Goal: Task Accomplishment & Management: Use online tool/utility

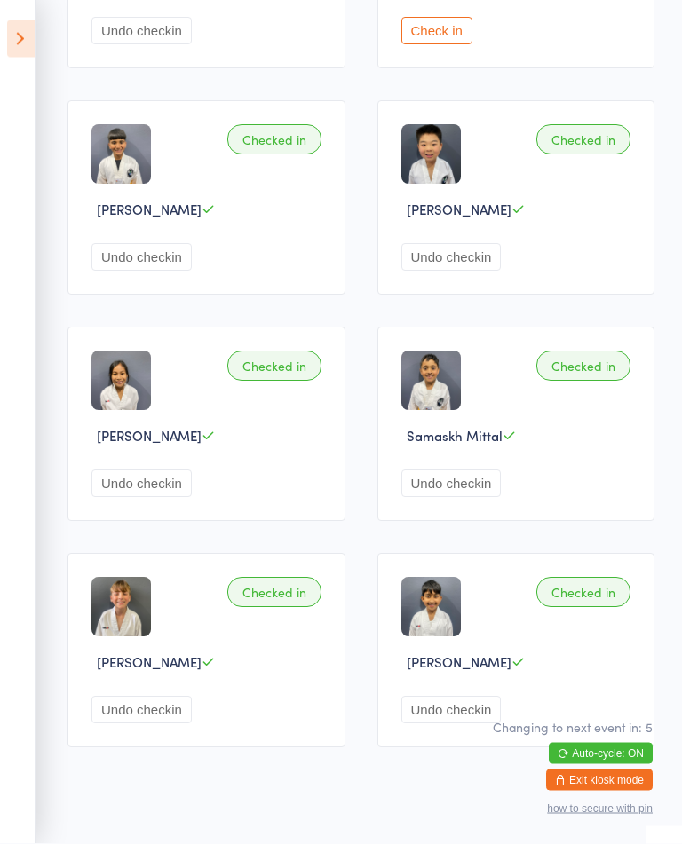
scroll to position [1118, 0]
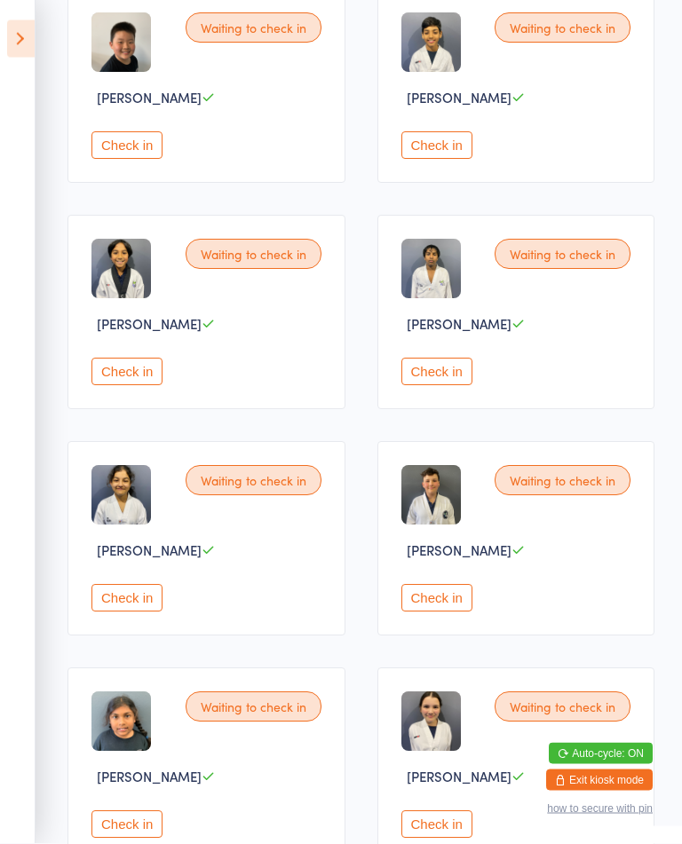
scroll to position [341, 0]
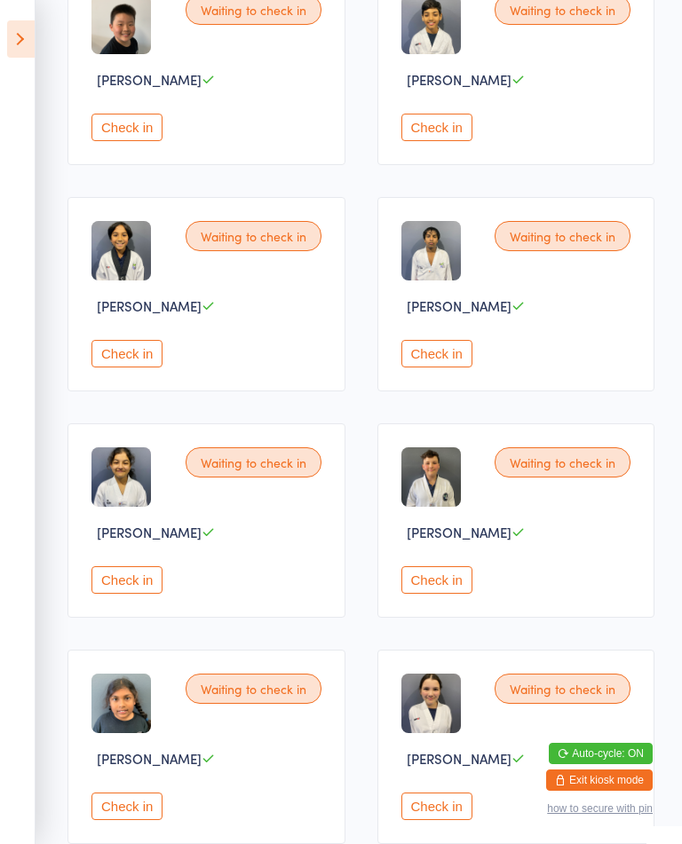
click at [141, 594] on button "Check in" at bounding box center [126, 580] width 71 height 28
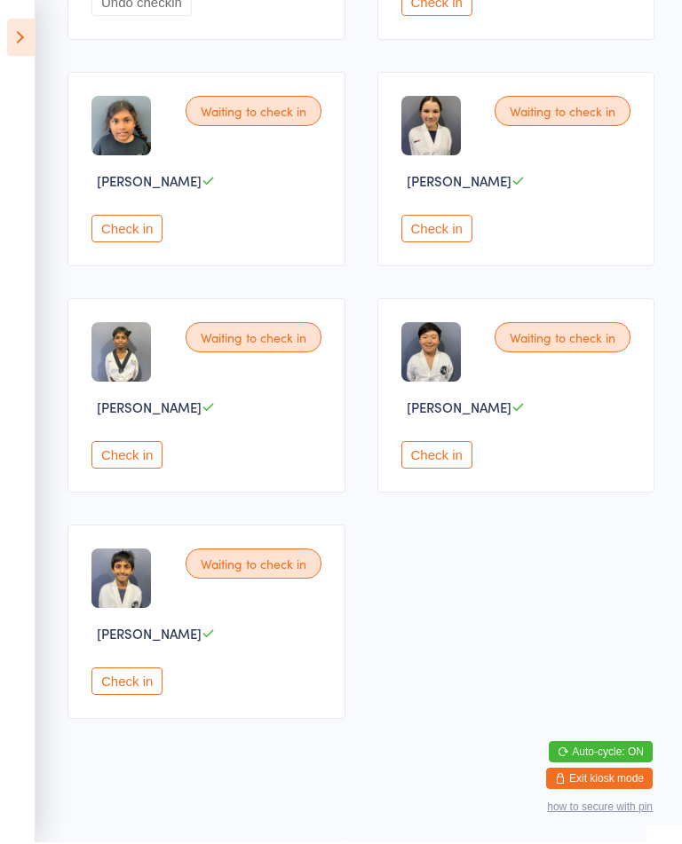
scroll to position [939, 0]
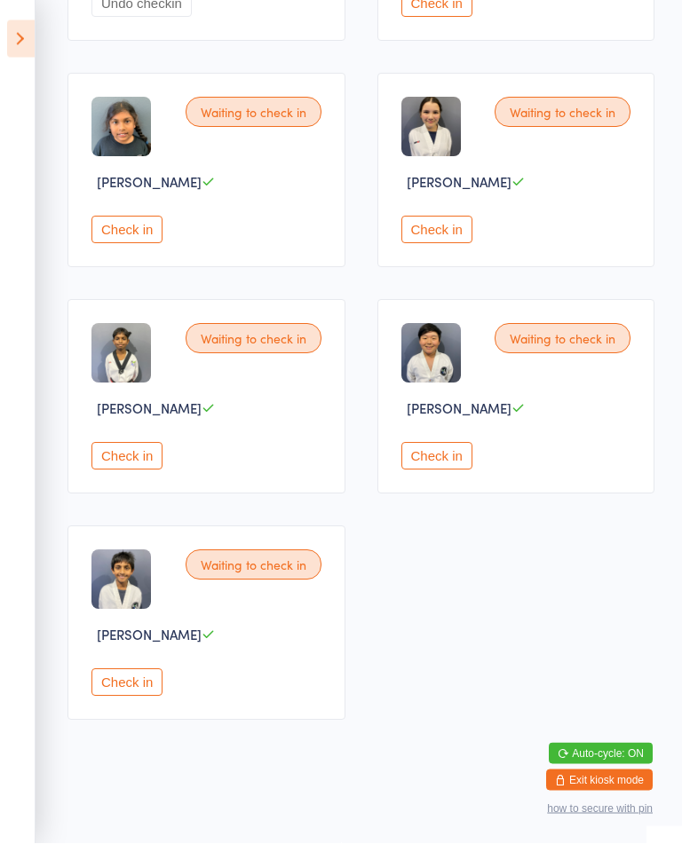
click at [130, 697] on button "Check in" at bounding box center [126, 683] width 71 height 28
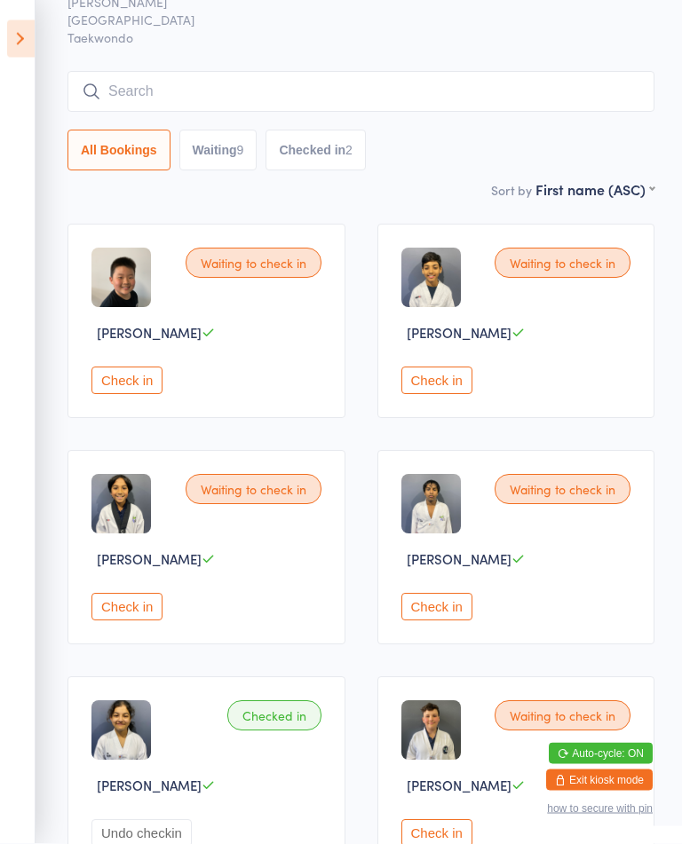
scroll to position [0, 0]
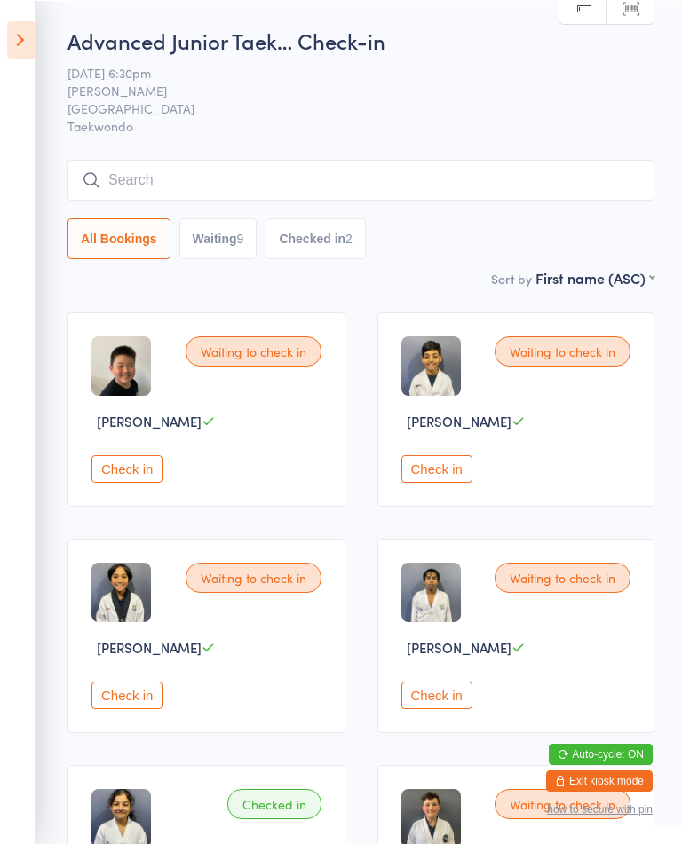
click at [138, 470] on button "Check in" at bounding box center [126, 468] width 71 height 28
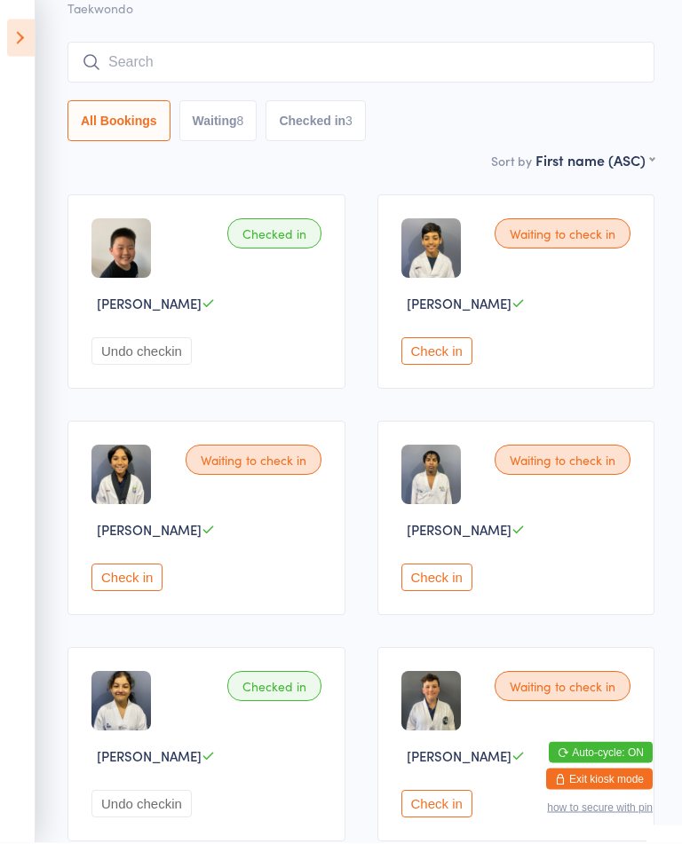
scroll to position [118, 0]
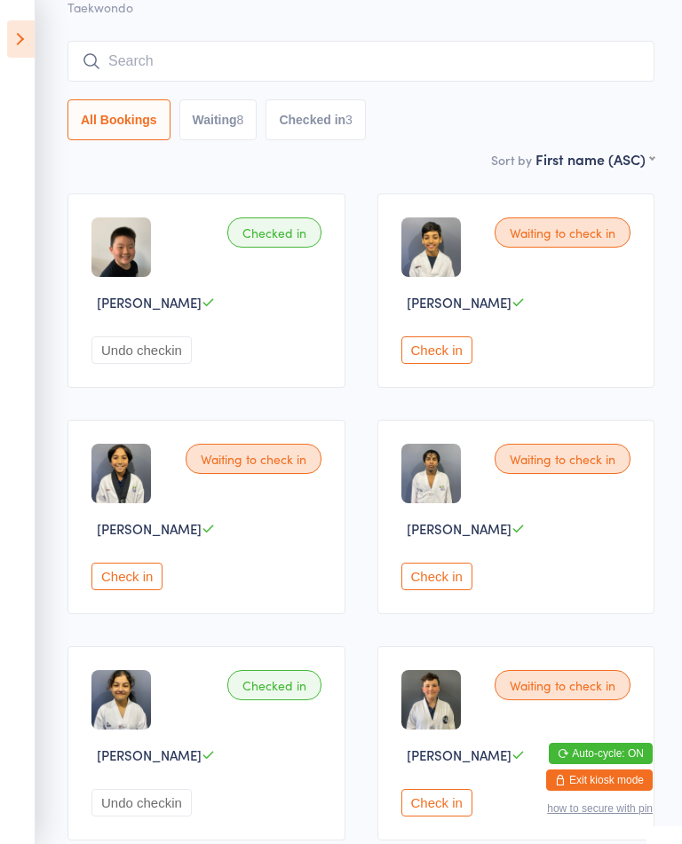
click at [462, 364] on button "Check in" at bounding box center [436, 350] width 71 height 28
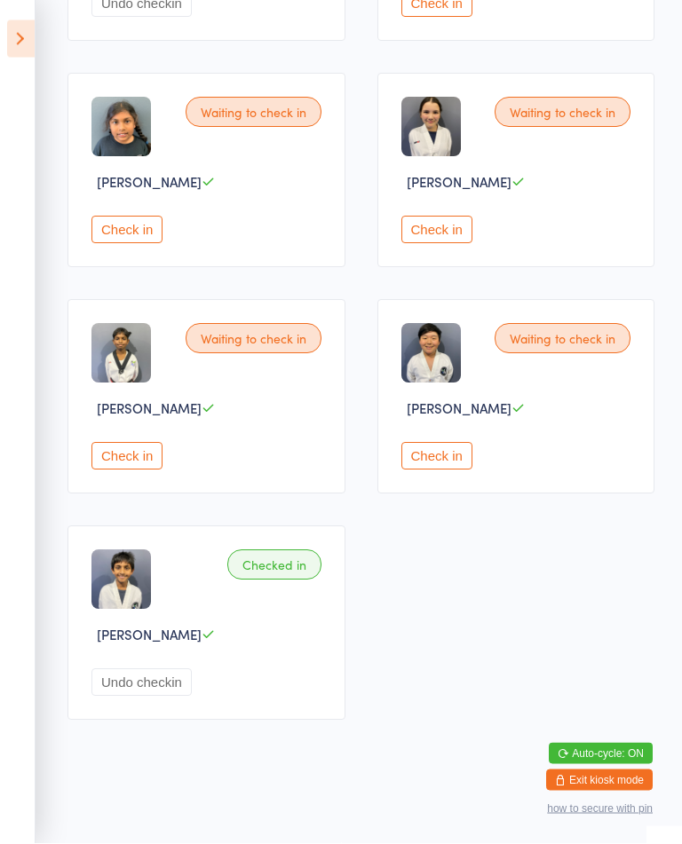
scroll to position [939, 0]
click at [457, 470] on button "Check in" at bounding box center [436, 457] width 71 height 28
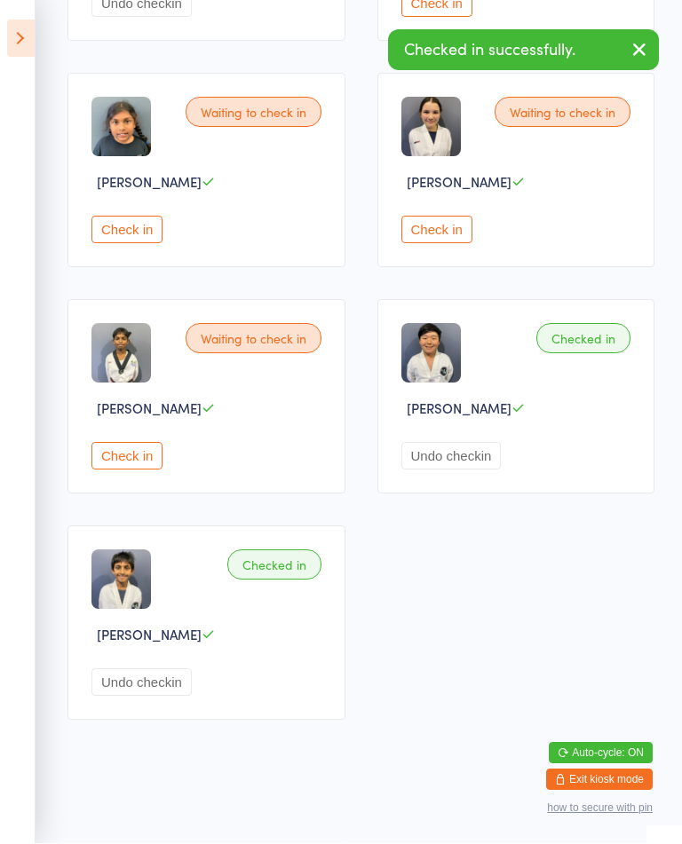
click at [135, 494] on div "Waiting to check in Ryan Amarasinghe Check in" at bounding box center [206, 397] width 278 height 194
click at [188, 462] on div "Check in" at bounding box center [208, 457] width 235 height 28
click at [110, 463] on button "Check in" at bounding box center [126, 457] width 71 height 28
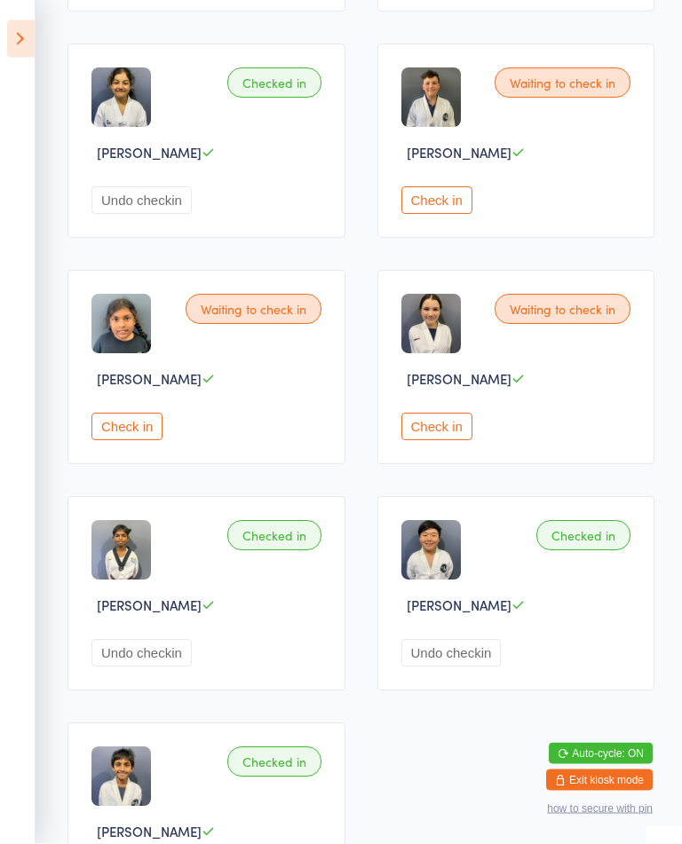
scroll to position [602, 0]
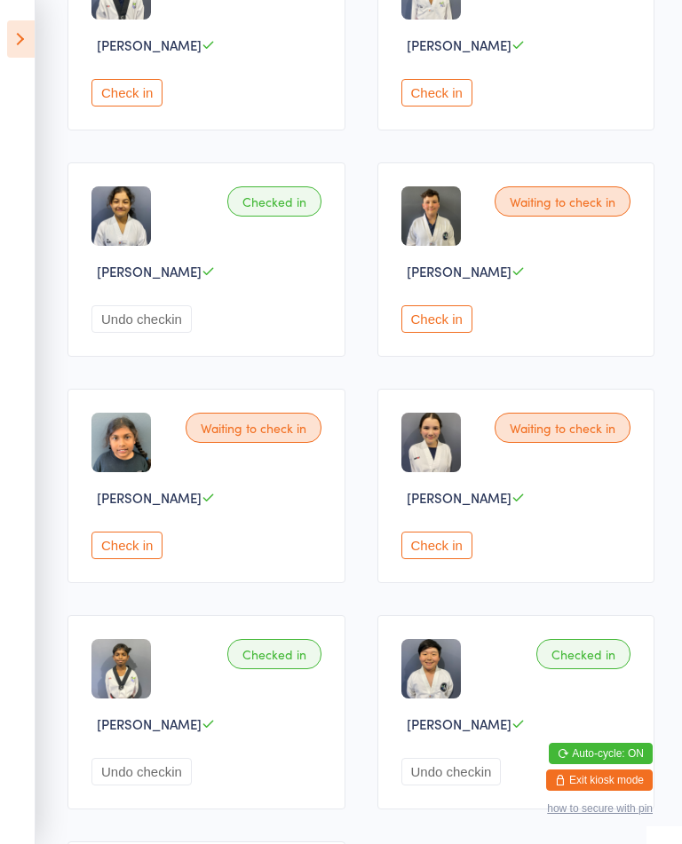
click at [98, 556] on div "Waiting to check in Kiara Saneli Basnayake Check in" at bounding box center [206, 486] width 278 height 194
click at [128, 559] on button "Check in" at bounding box center [126, 546] width 71 height 28
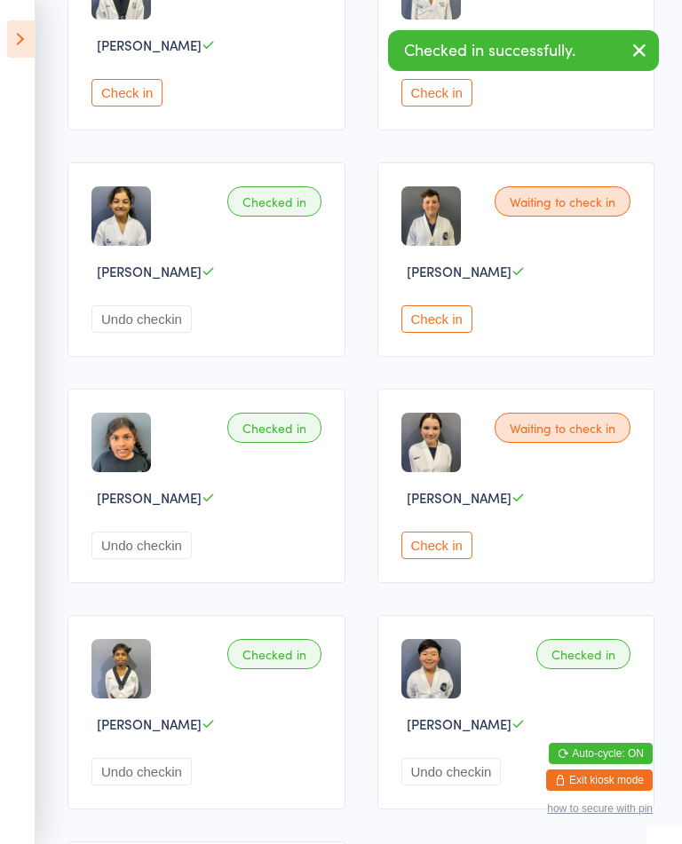
click at [437, 559] on button "Check in" at bounding box center [436, 546] width 71 height 28
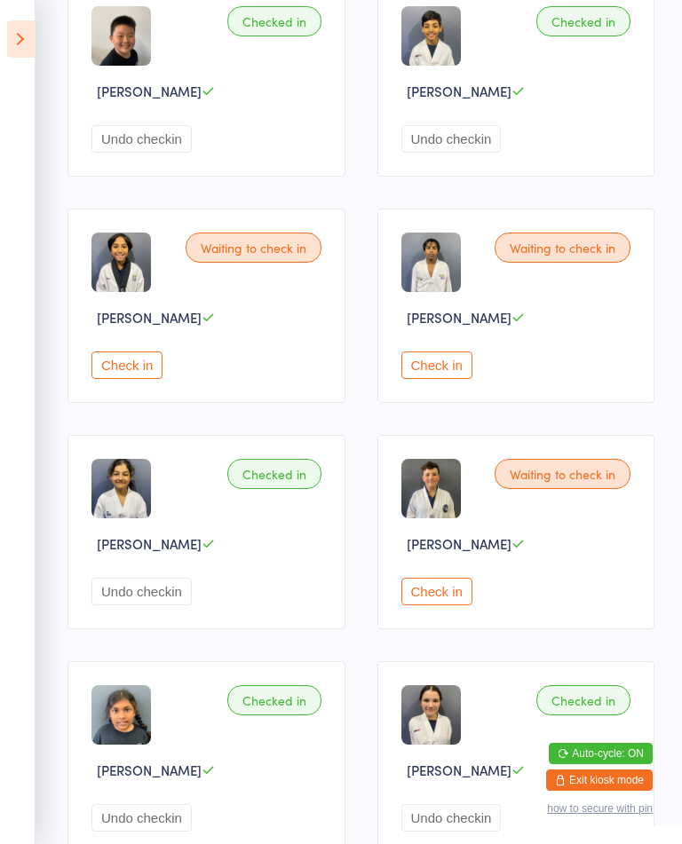
scroll to position [334, 0]
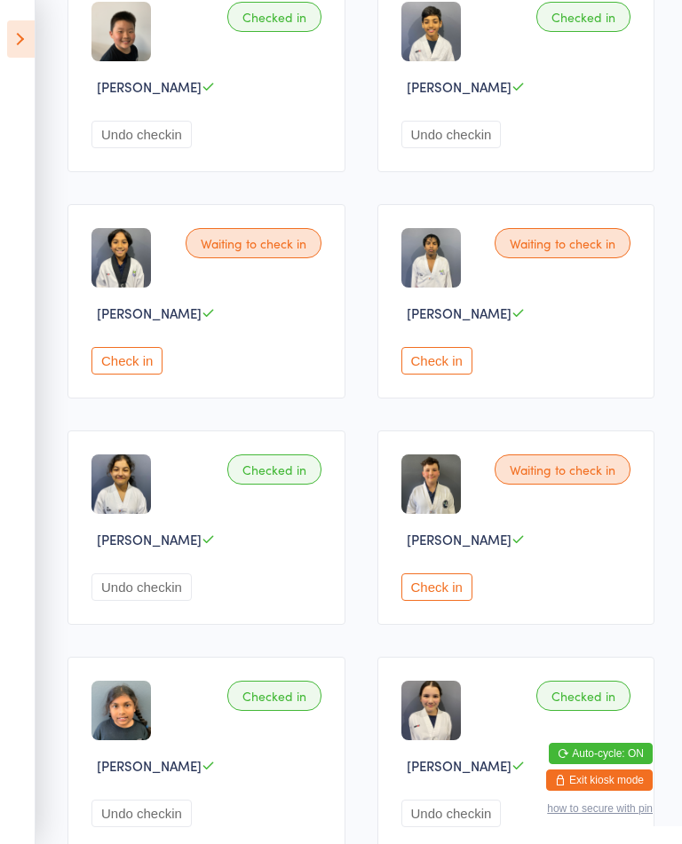
click at [130, 375] on button "Check in" at bounding box center [126, 361] width 71 height 28
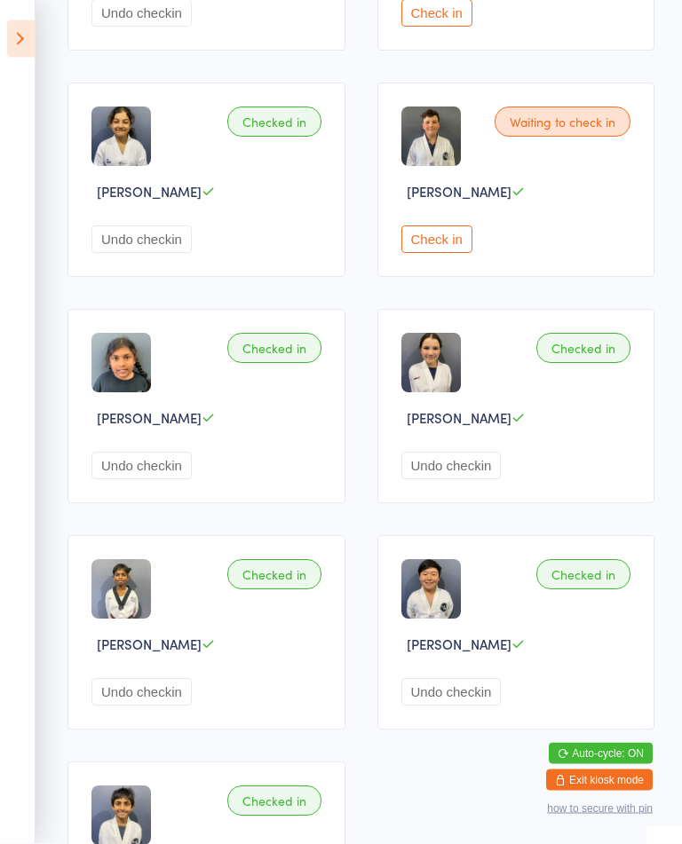
scroll to position [682, 0]
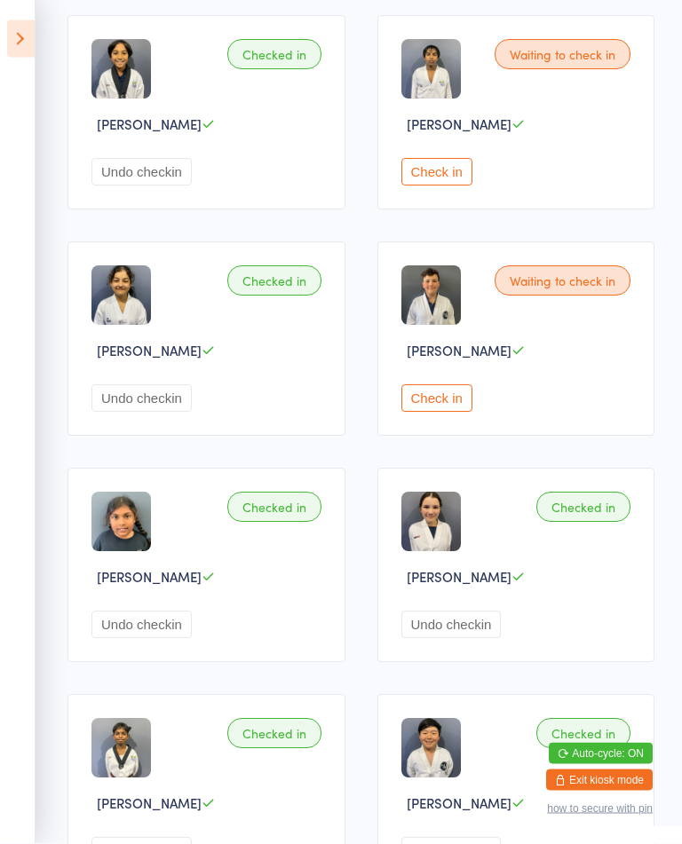
click at [444, 413] on button "Check in" at bounding box center [436, 399] width 71 height 28
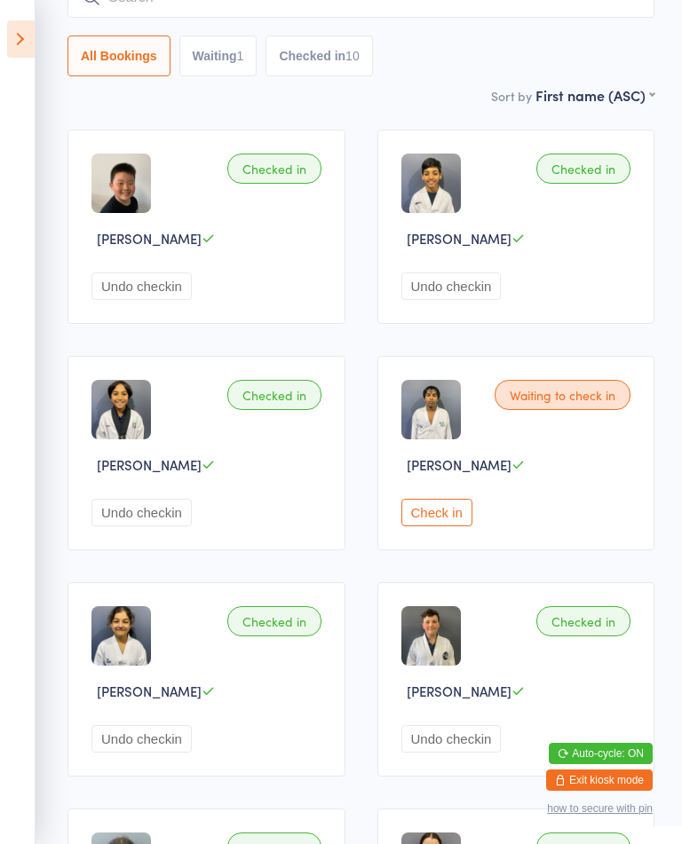
scroll to position [0, 0]
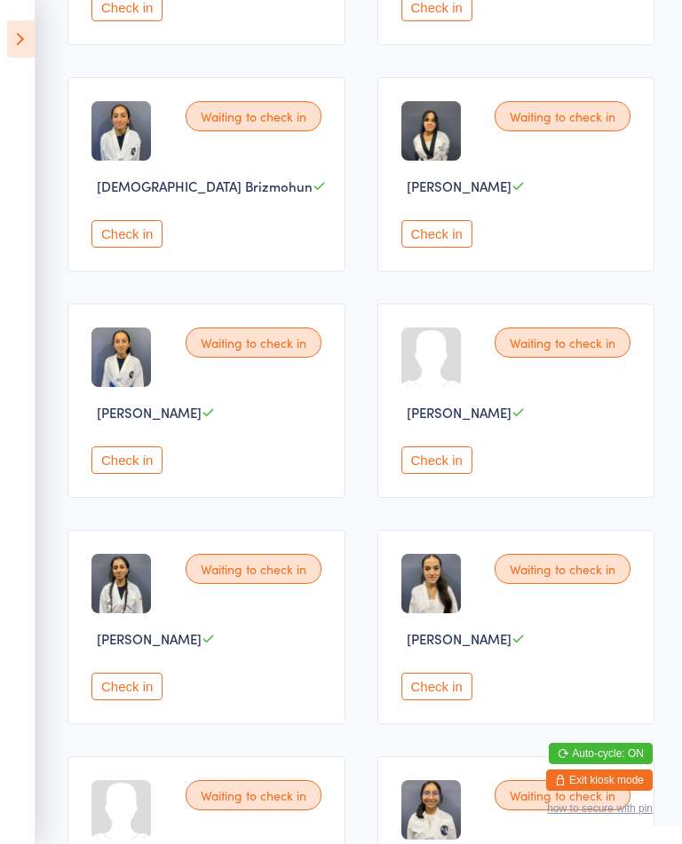
scroll to position [1173, 0]
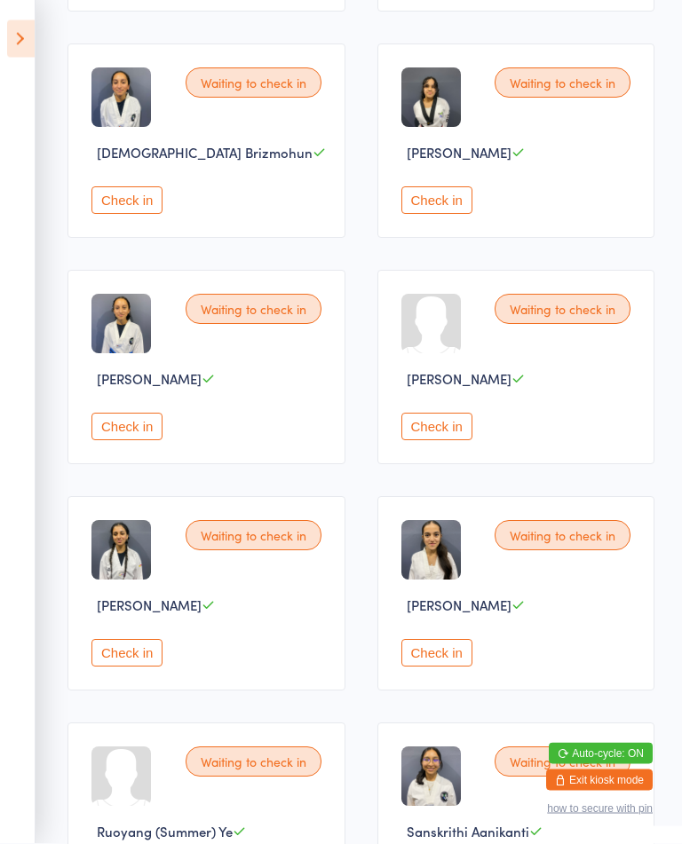
click at [154, 667] on button "Check in" at bounding box center [126, 654] width 71 height 28
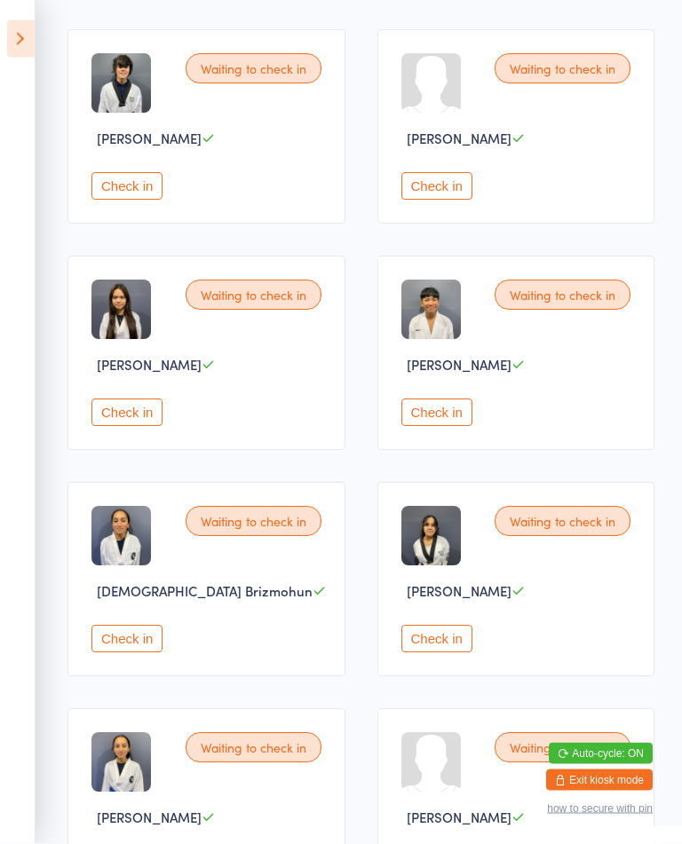
scroll to position [737, 0]
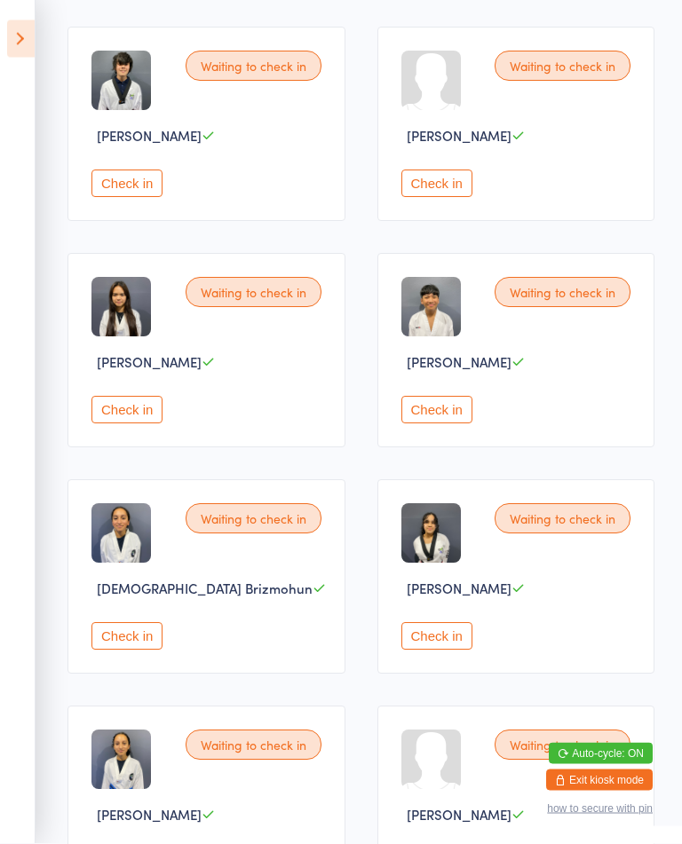
click at [462, 424] on button "Check in" at bounding box center [436, 411] width 71 height 28
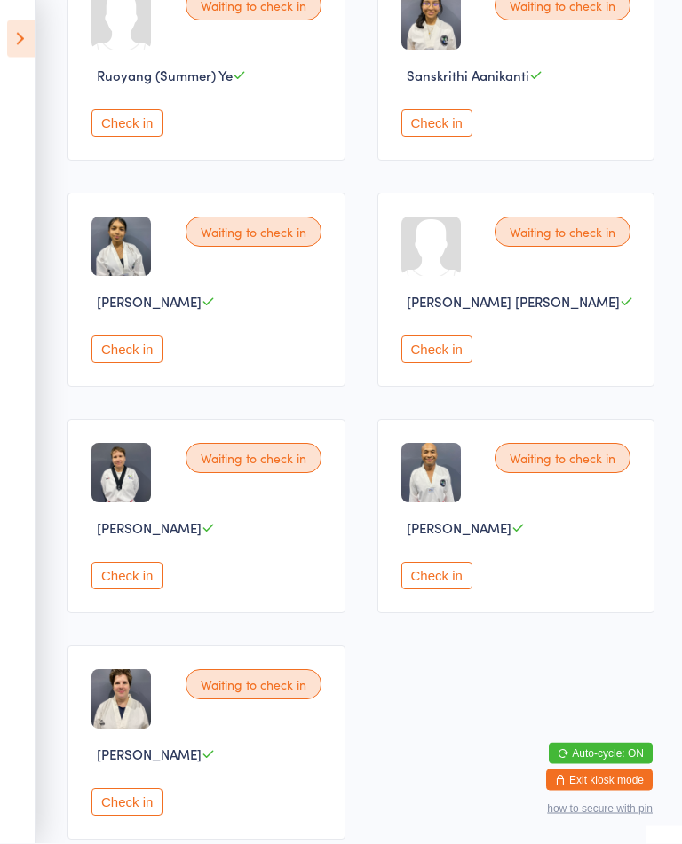
scroll to position [1963, 0]
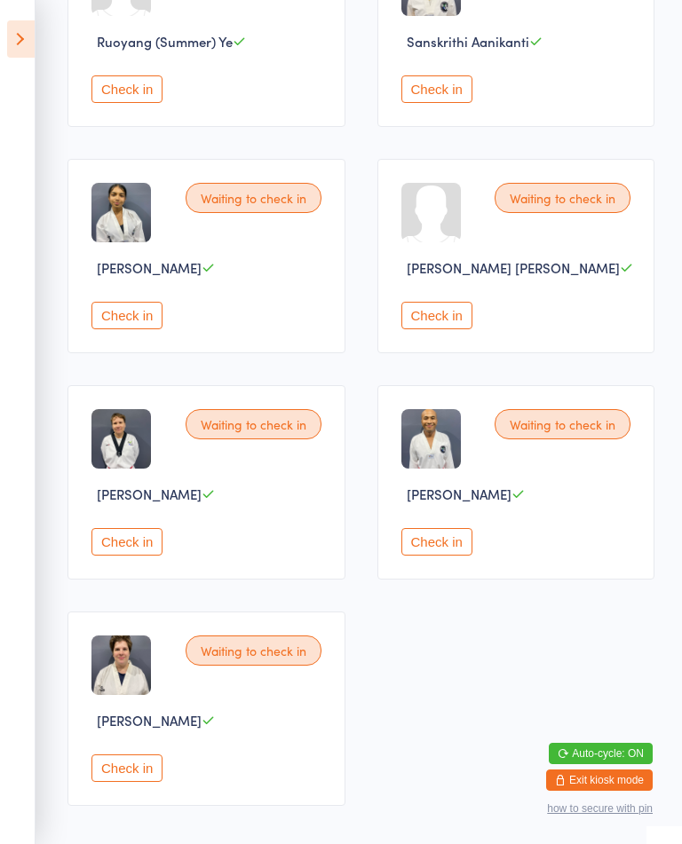
click at [449, 556] on button "Check in" at bounding box center [436, 542] width 71 height 28
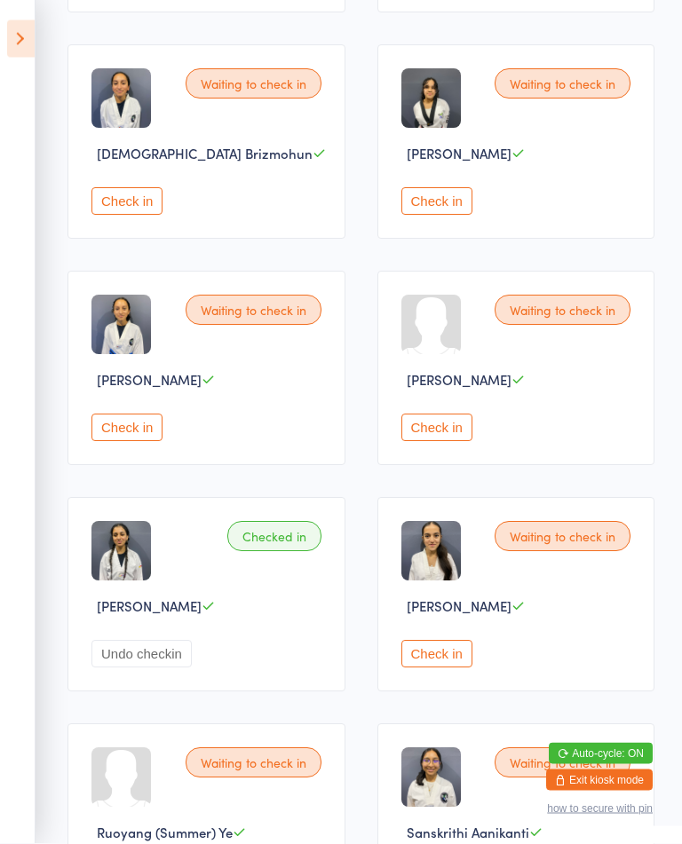
scroll to position [1173, 0]
click at [453, 441] on button "Check in" at bounding box center [436, 428] width 71 height 28
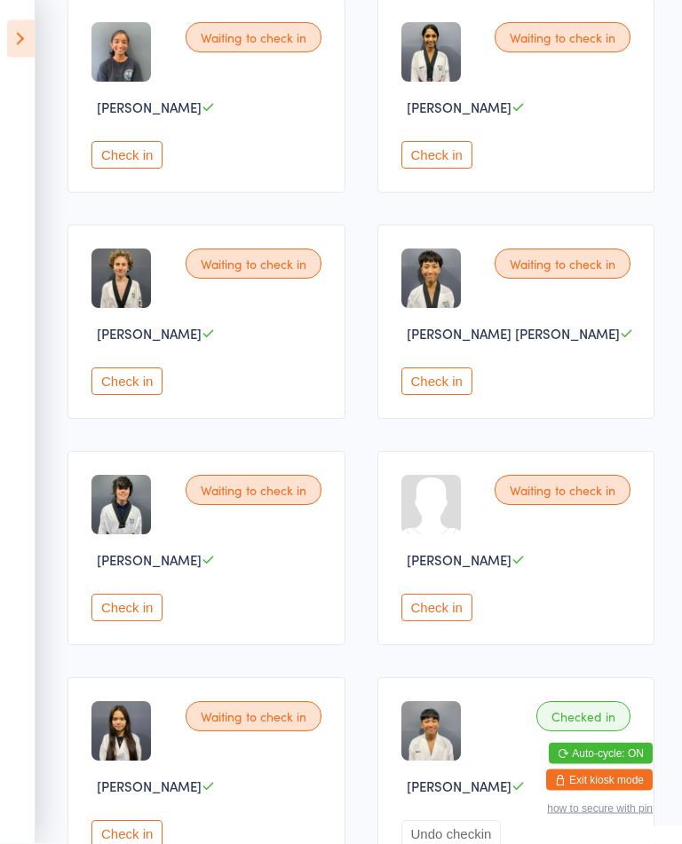
scroll to position [0, 0]
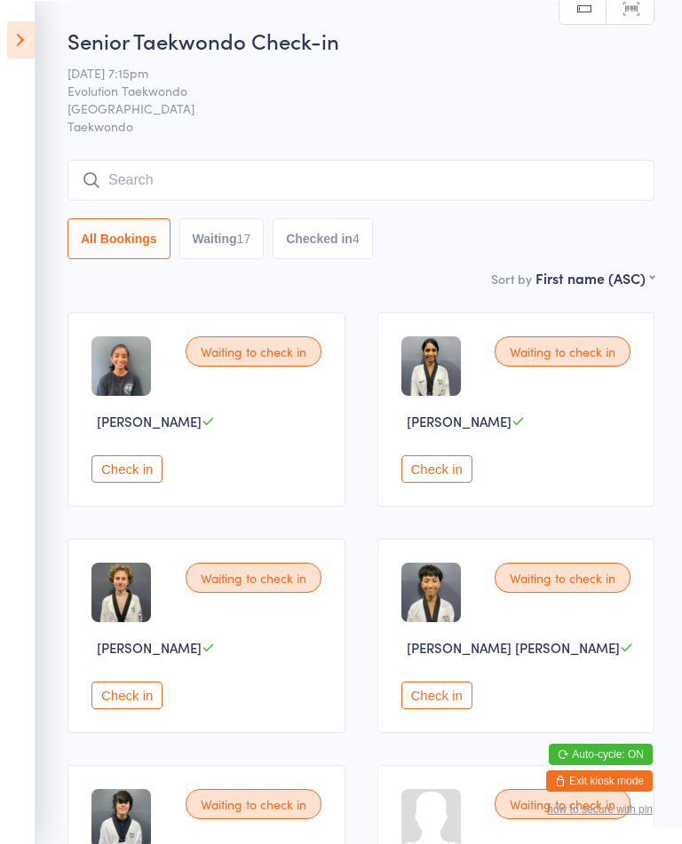
click at [146, 482] on button "Check in" at bounding box center [126, 468] width 71 height 28
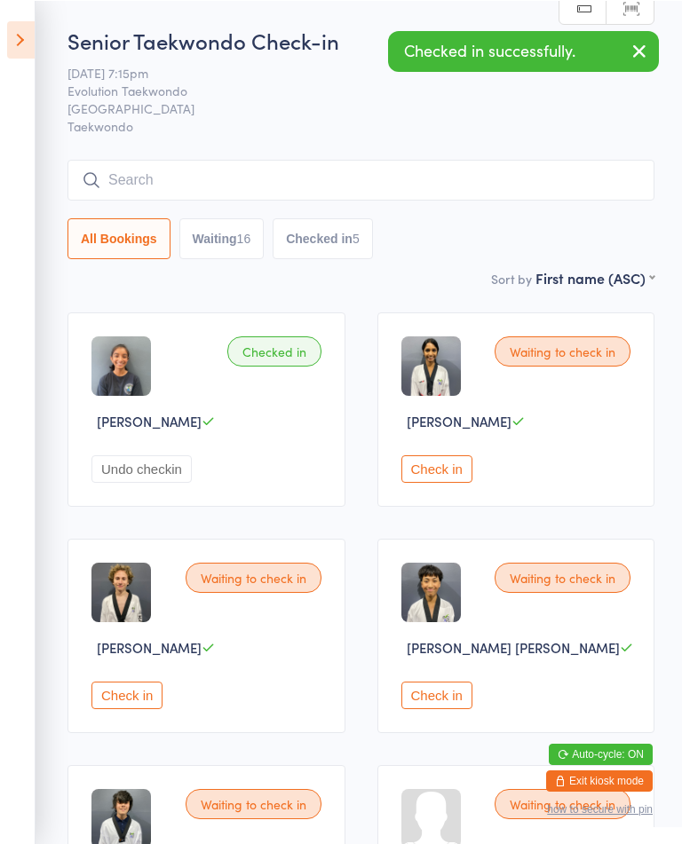
click at [423, 482] on button "Check in" at bounding box center [436, 468] width 71 height 28
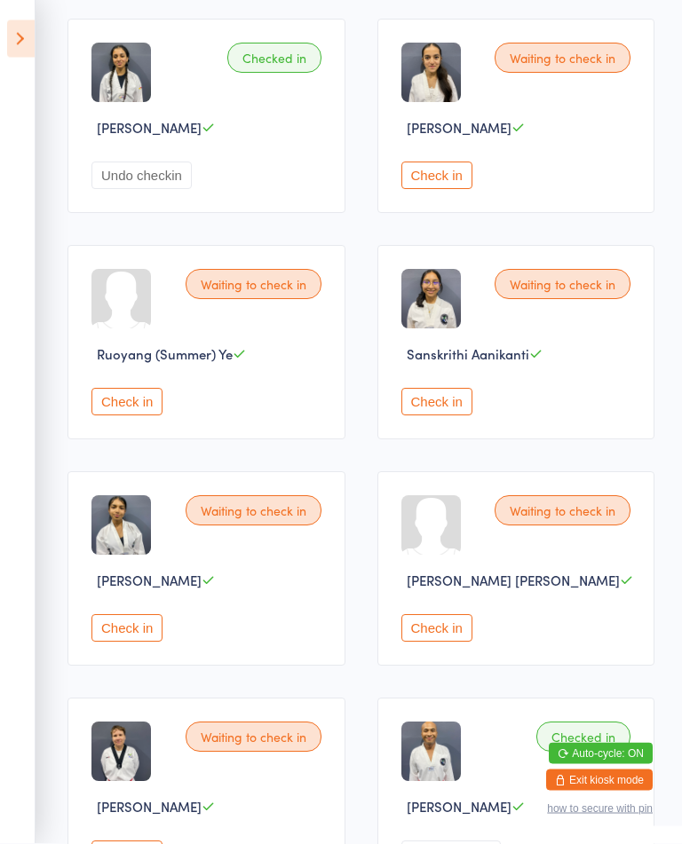
scroll to position [1656, 0]
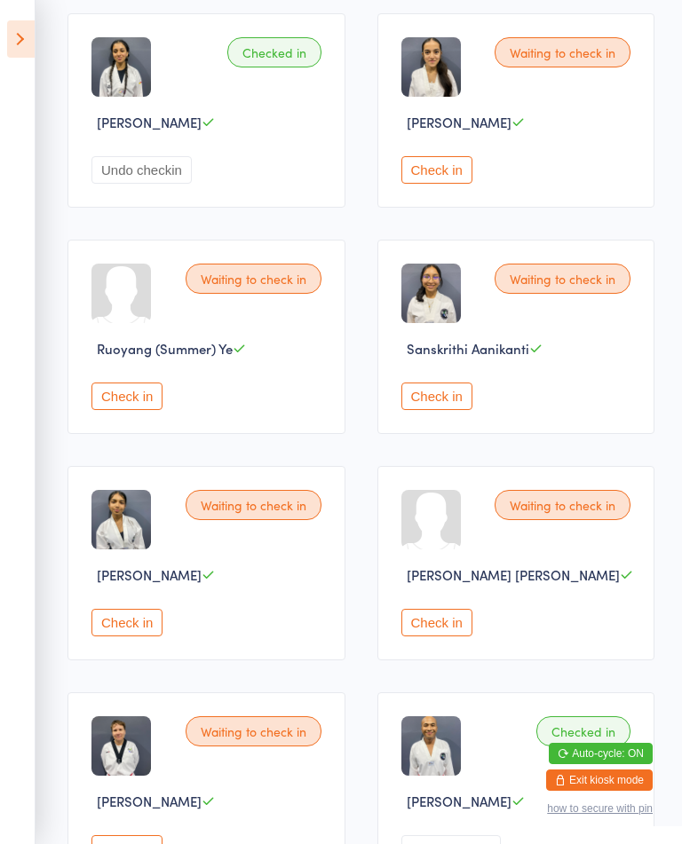
click at [447, 434] on div "Waiting to check in Sanskrithi Aanikanti Check in" at bounding box center [516, 337] width 278 height 194
click at [451, 410] on button "Check in" at bounding box center [436, 397] width 71 height 28
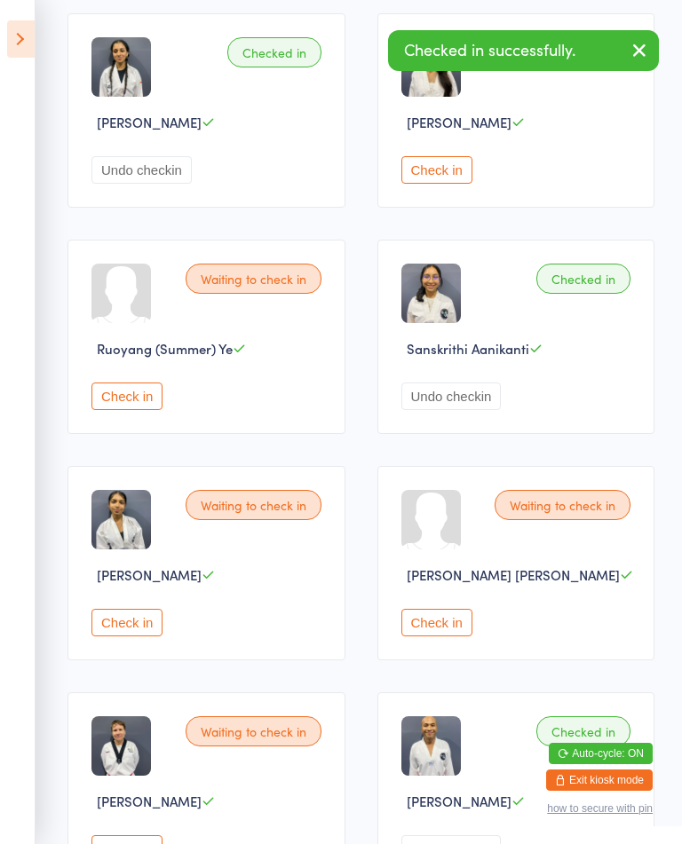
click at [162, 636] on button "Check in" at bounding box center [126, 623] width 71 height 28
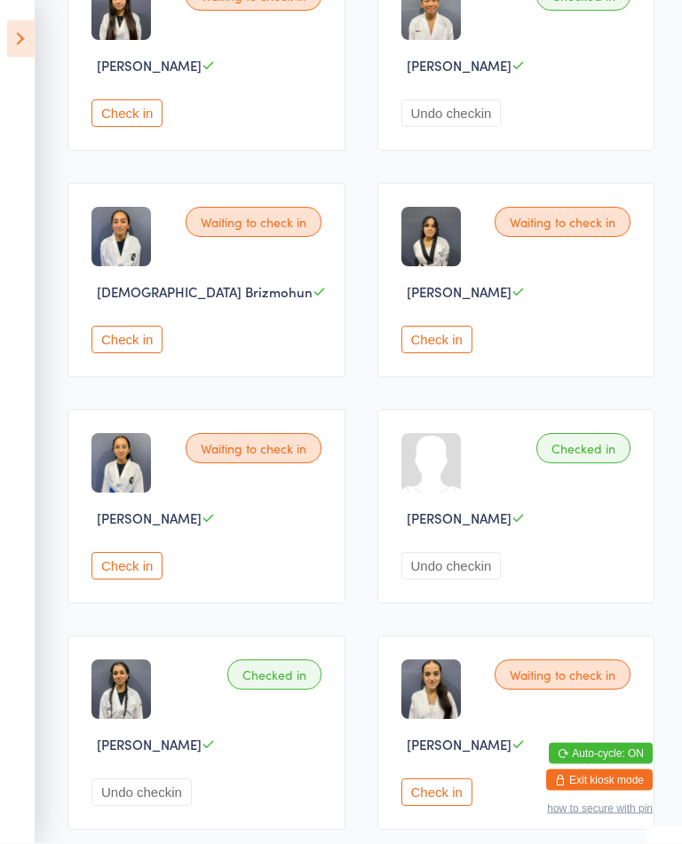
scroll to position [994, 0]
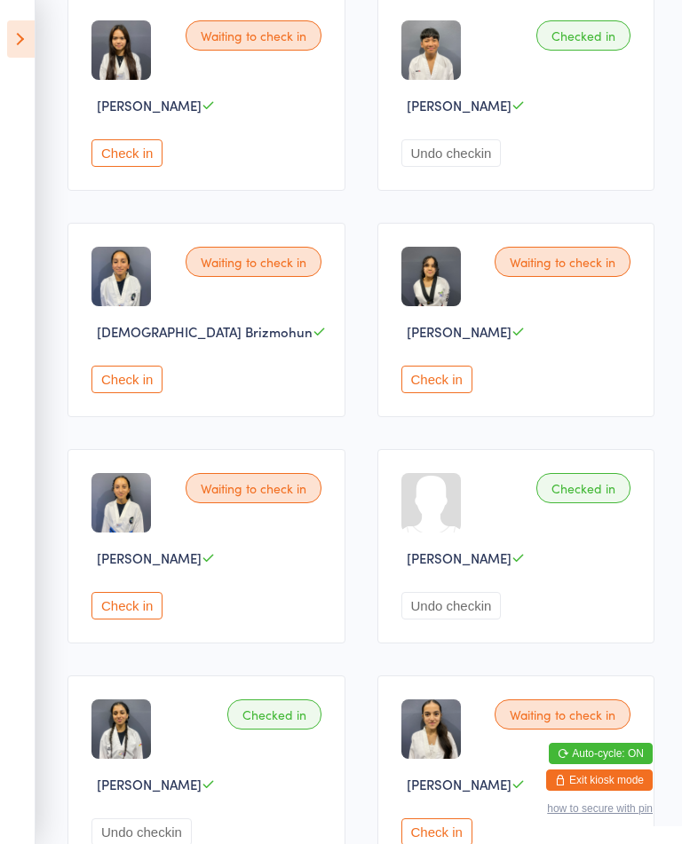
click at [440, 393] on button "Check in" at bounding box center [436, 380] width 71 height 28
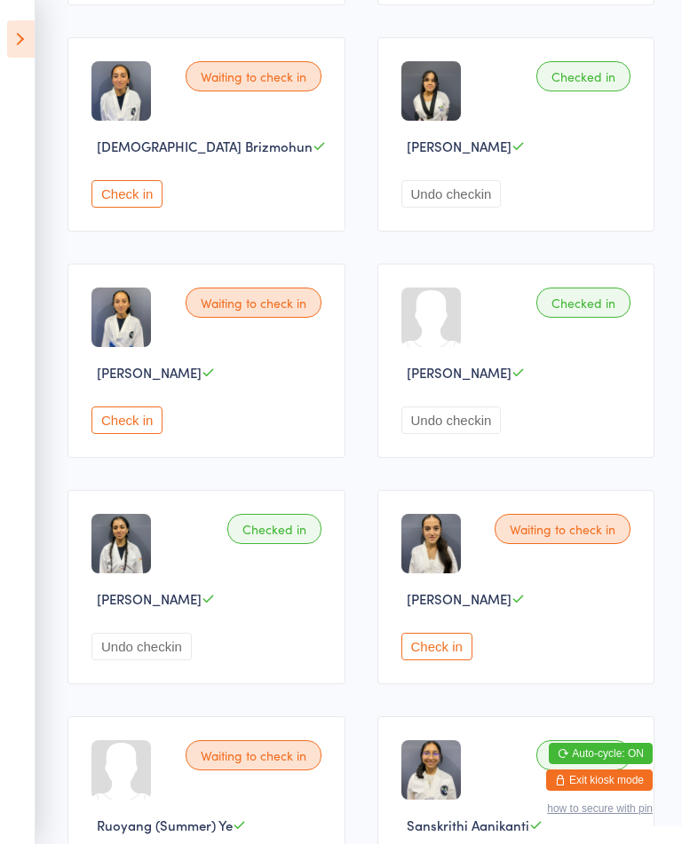
scroll to position [1173, 0]
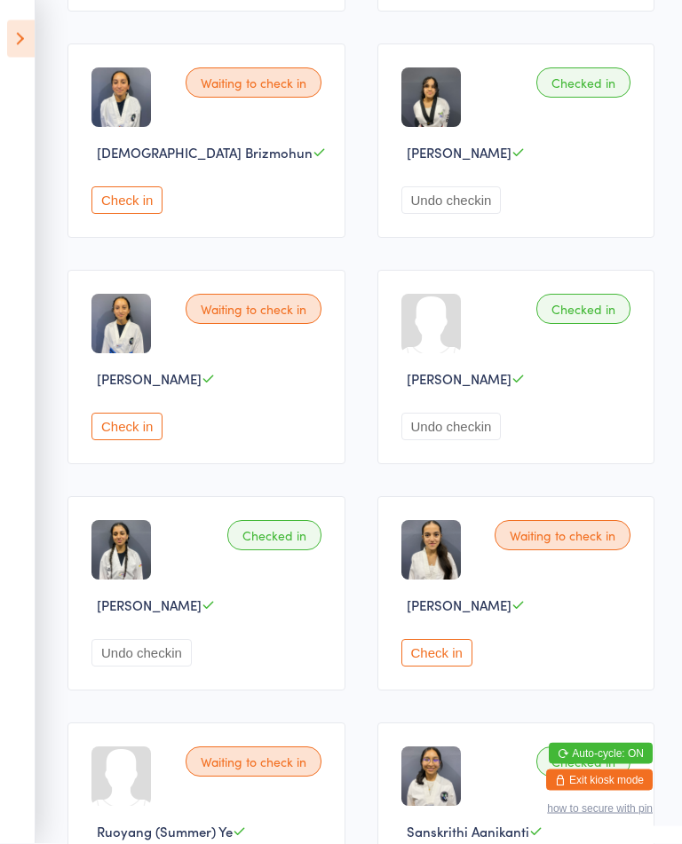
click at [122, 441] on button "Check in" at bounding box center [126, 428] width 71 height 28
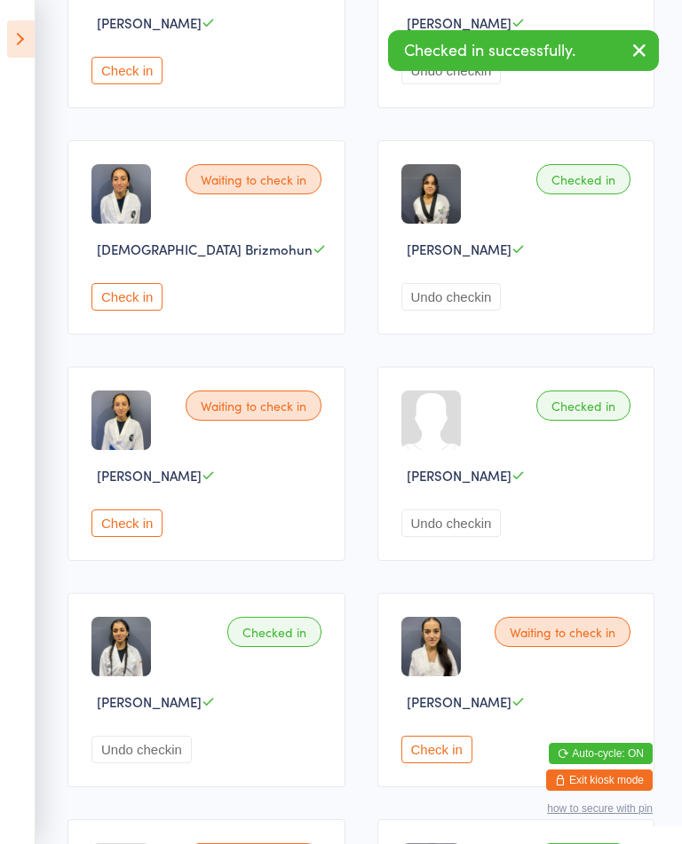
scroll to position [1031, 0]
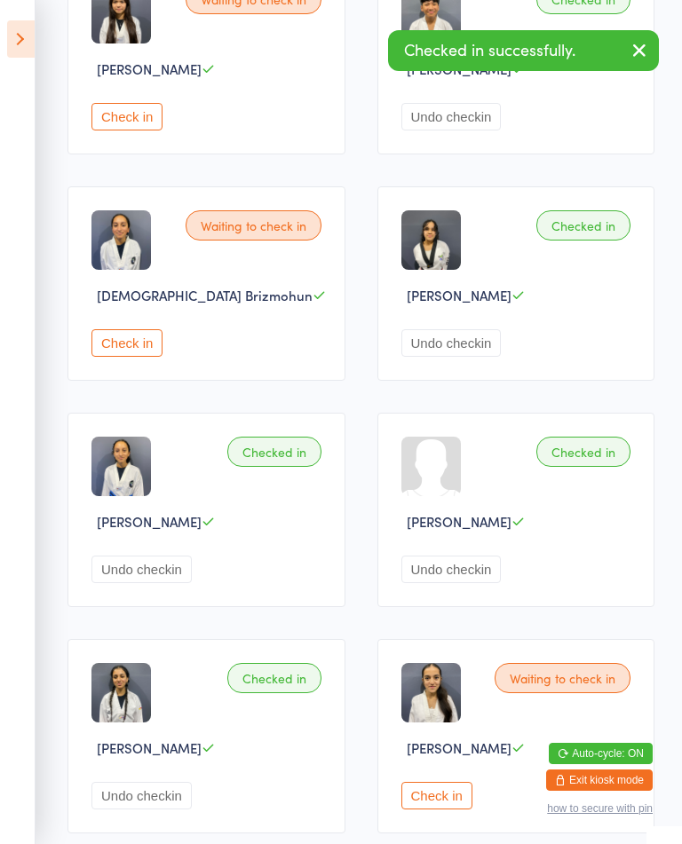
click at [137, 357] on button "Check in" at bounding box center [126, 343] width 71 height 28
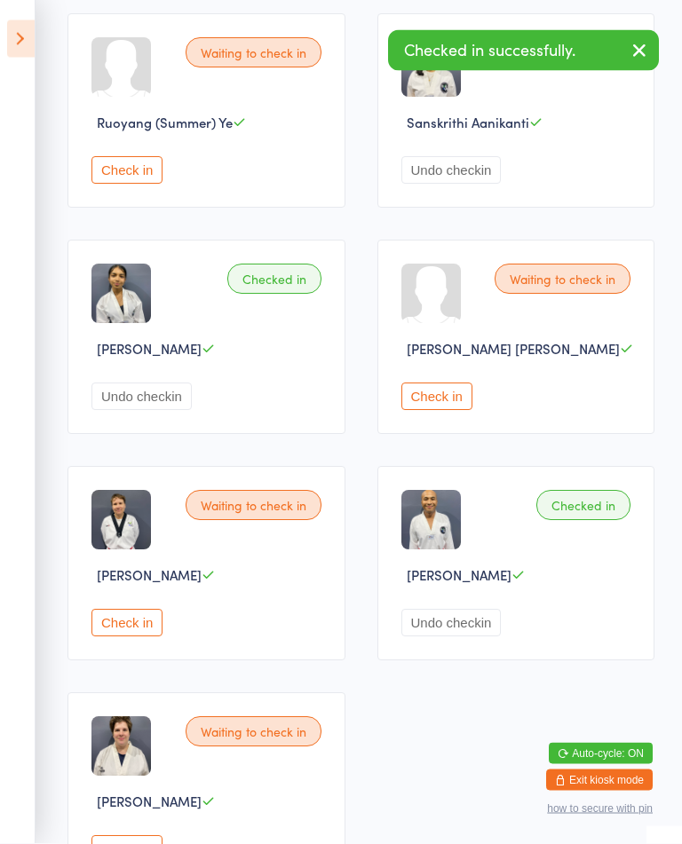
scroll to position [2106, 0]
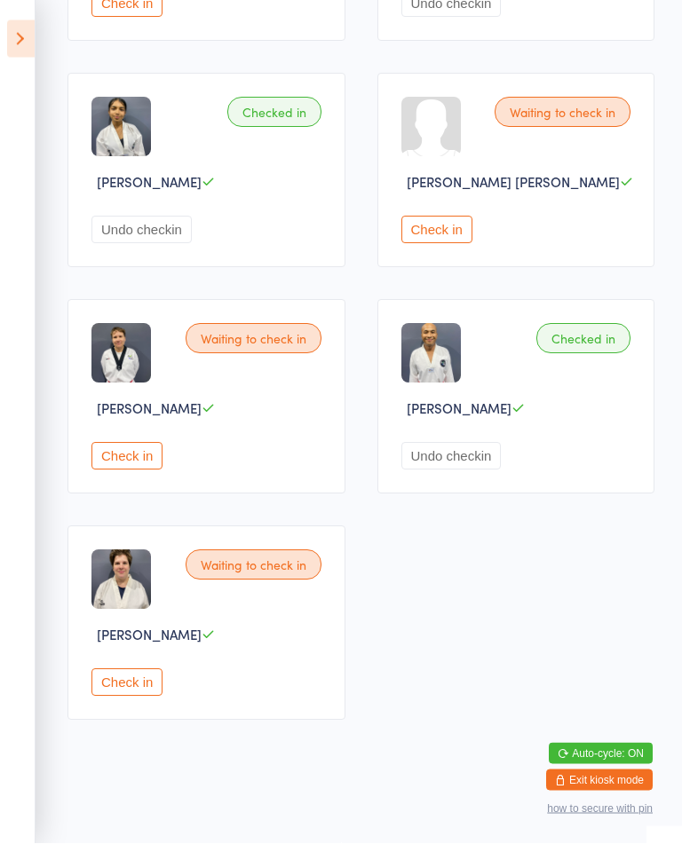
click at [135, 470] on button "Check in" at bounding box center [126, 457] width 71 height 28
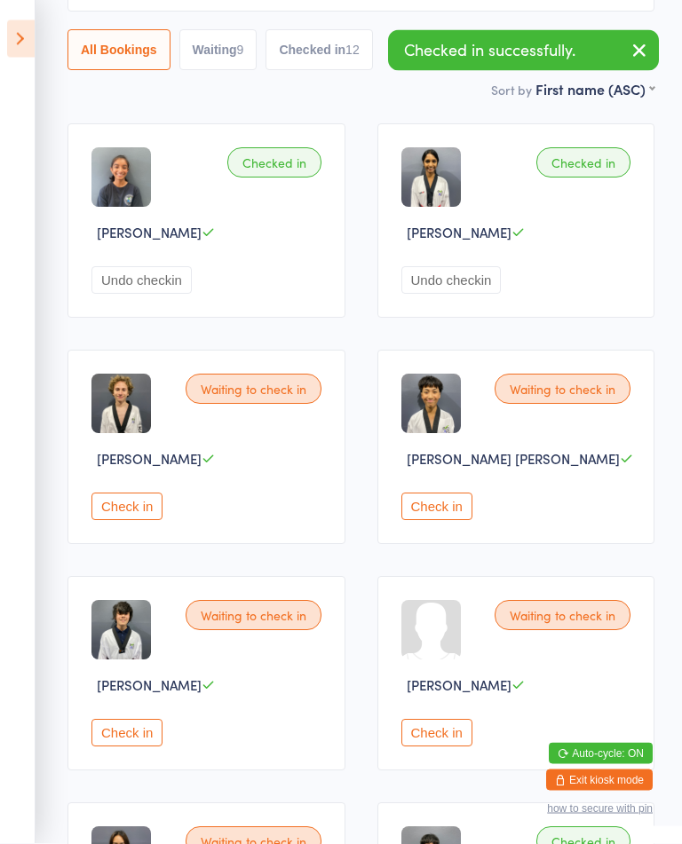
scroll to position [0, 0]
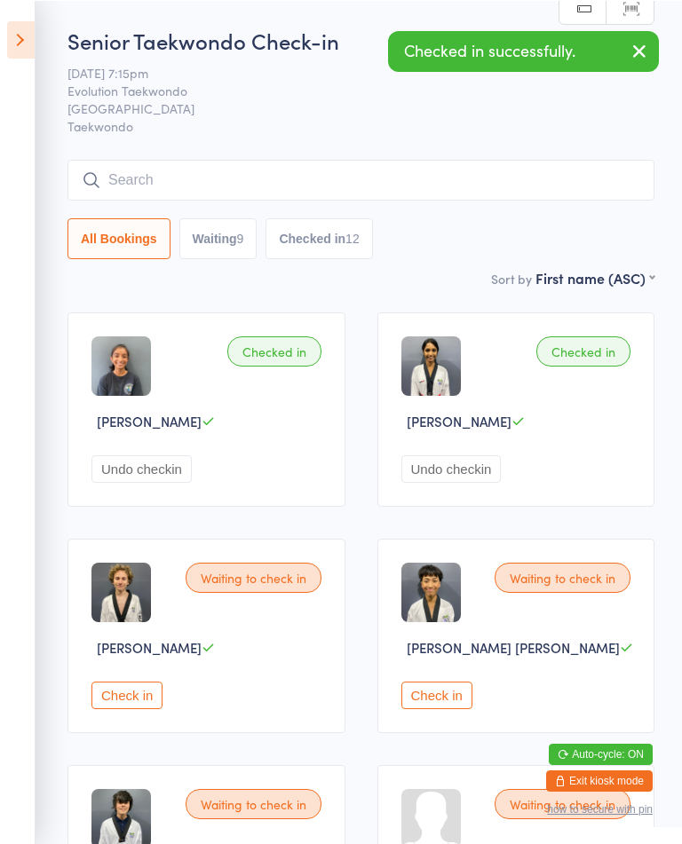
click at [133, 708] on button "Check in" at bounding box center [126, 695] width 71 height 28
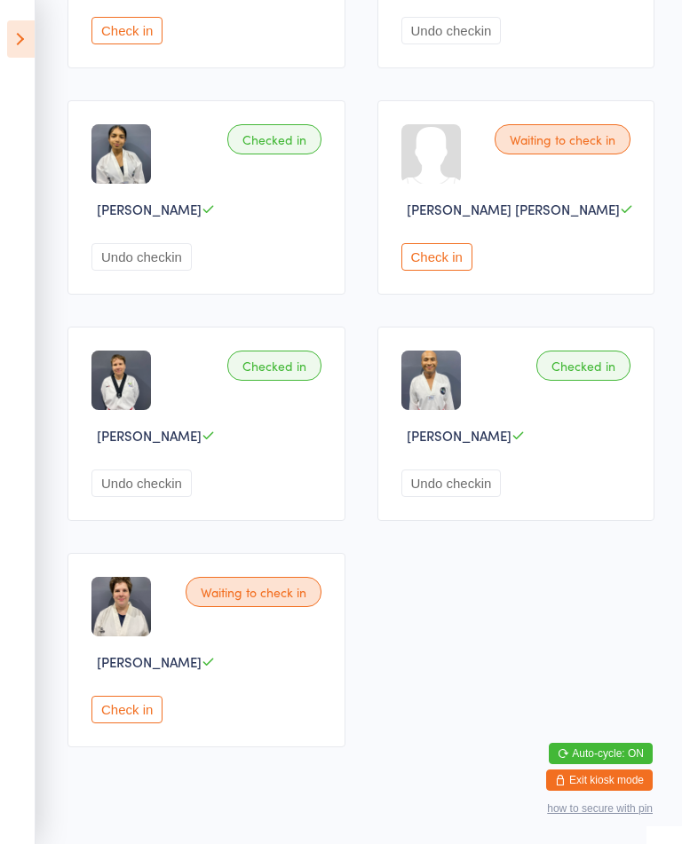
scroll to position [2106, 0]
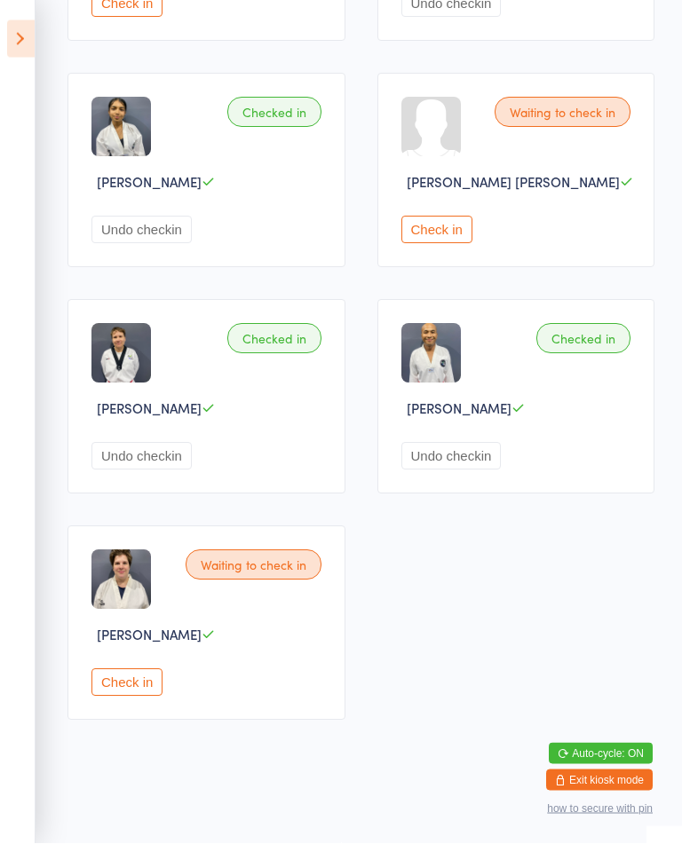
click at [137, 697] on button "Check in" at bounding box center [126, 683] width 71 height 28
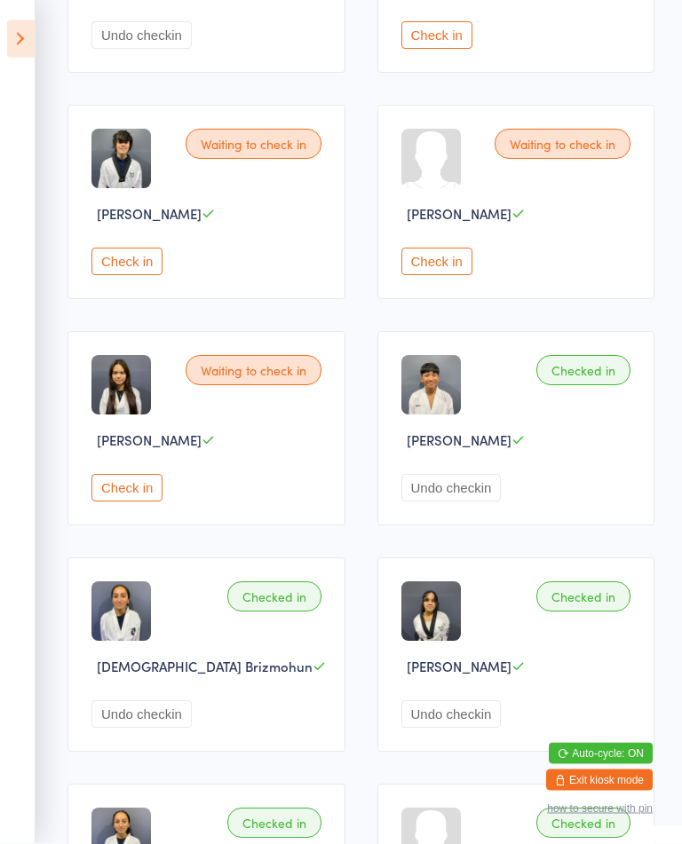
scroll to position [628, 0]
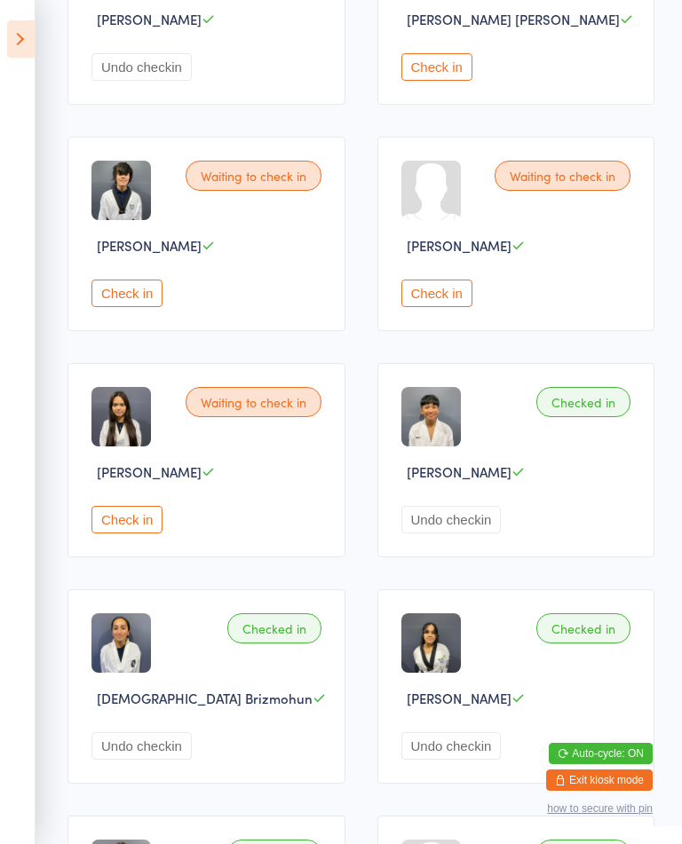
click at [131, 533] on button "Check in" at bounding box center [126, 520] width 71 height 28
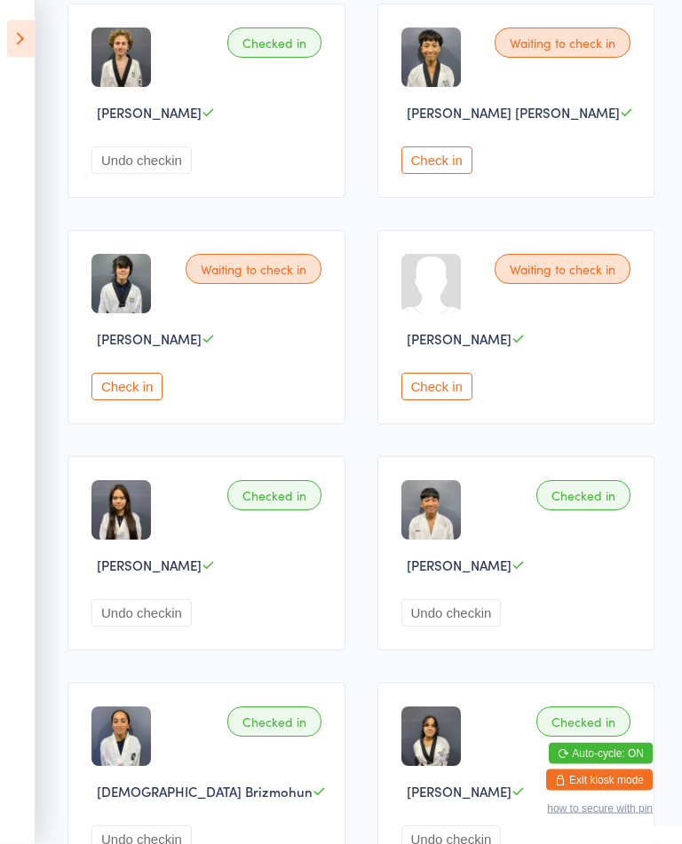
scroll to position [534, 0]
click at [113, 400] on button "Check in" at bounding box center [126, 387] width 71 height 28
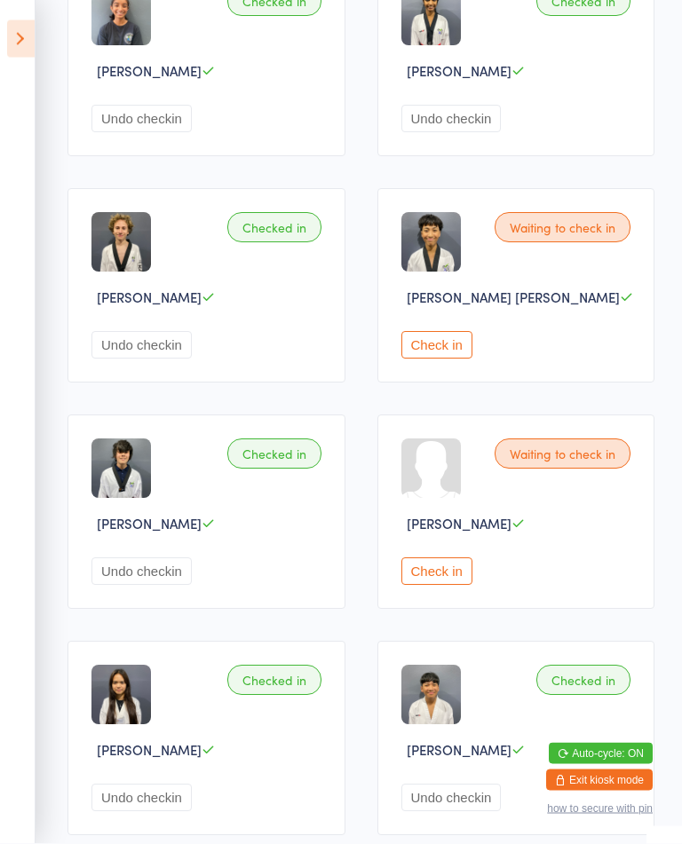
scroll to position [350, 0]
click at [459, 585] on button "Check in" at bounding box center [436, 571] width 71 height 28
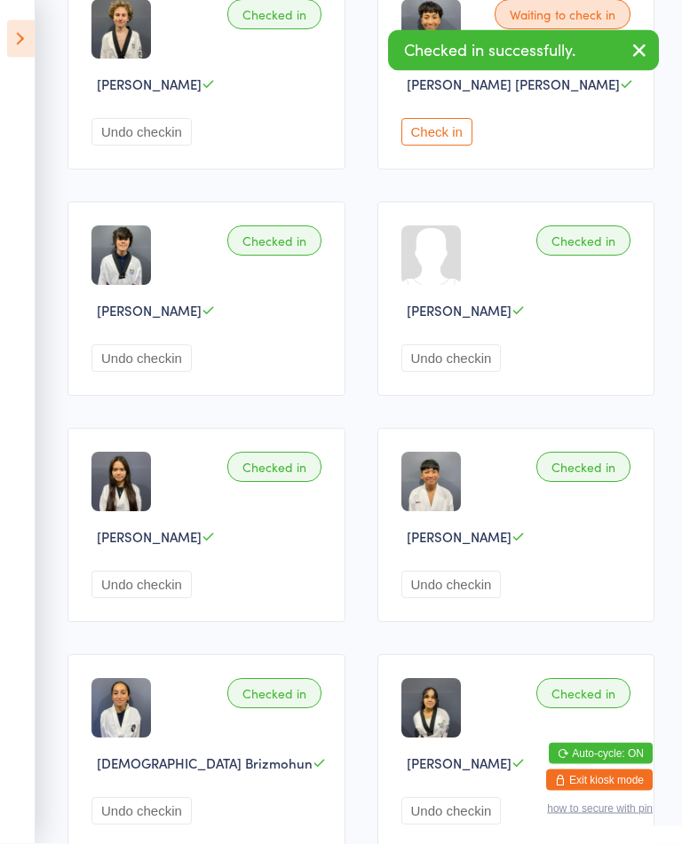
scroll to position [563, 0]
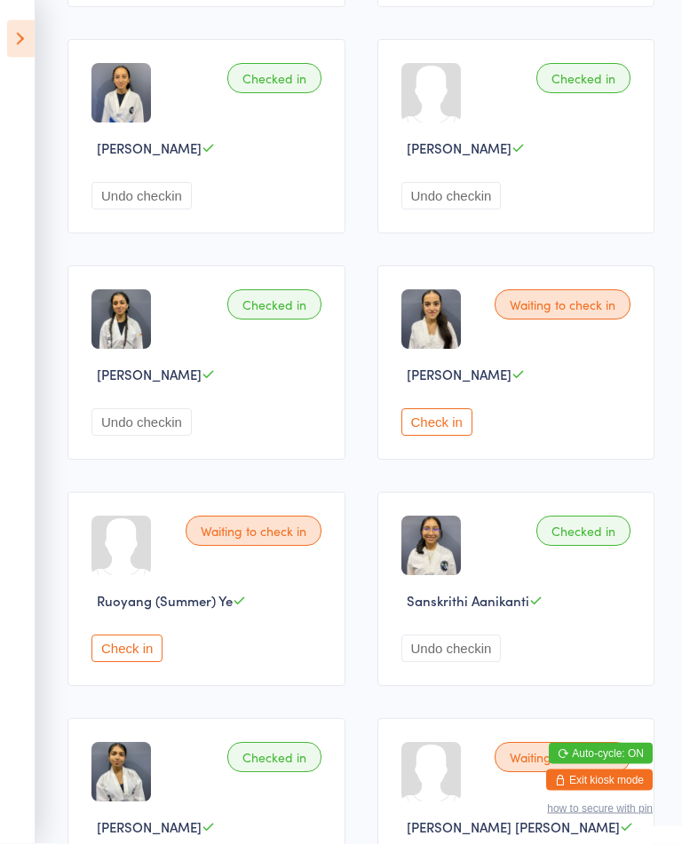
click at [449, 437] on button "Check in" at bounding box center [436, 423] width 71 height 28
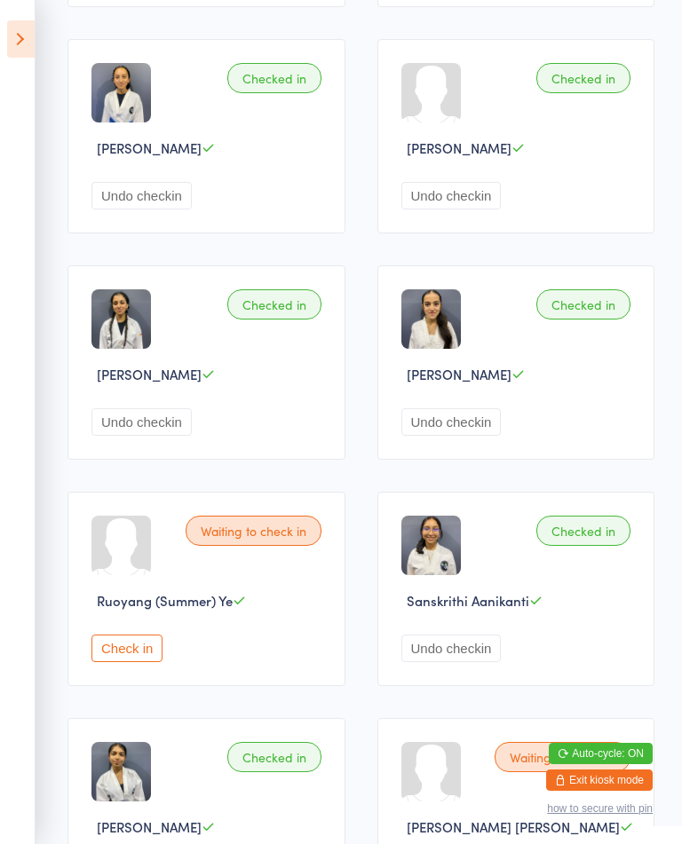
click at [162, 662] on button "Check in" at bounding box center [126, 649] width 71 height 28
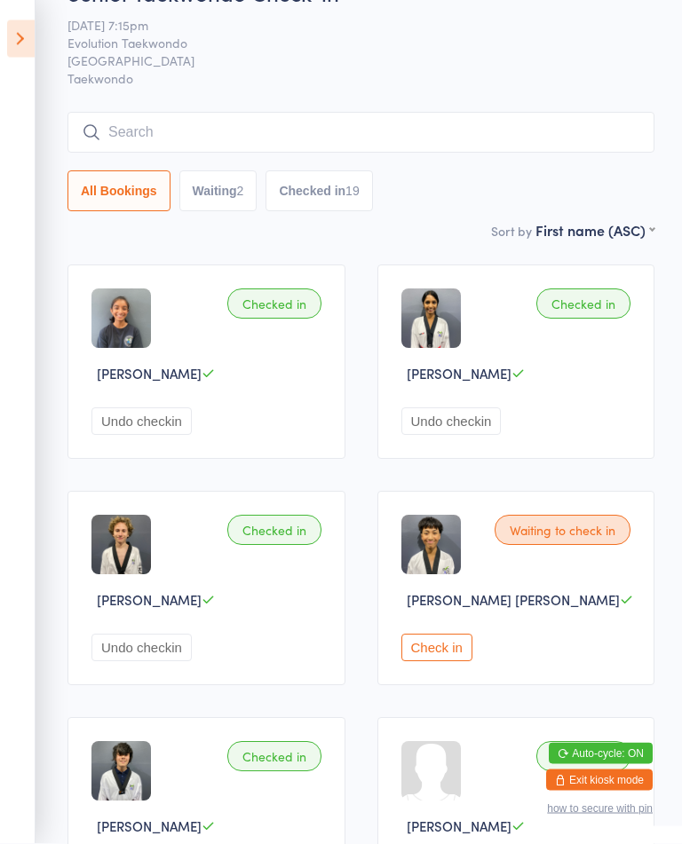
scroll to position [0, 0]
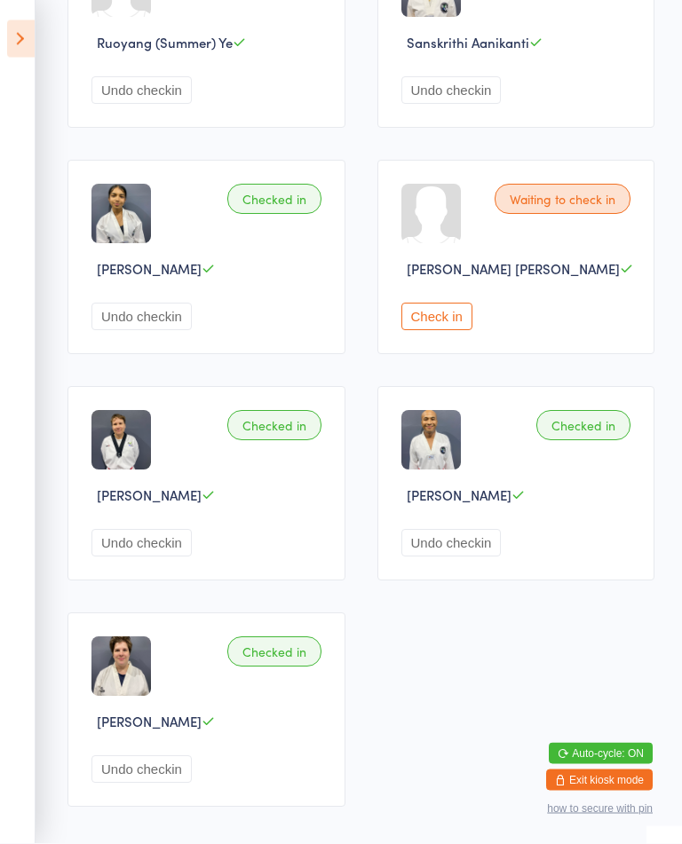
click at [432, 331] on button "Check in" at bounding box center [436, 318] width 71 height 28
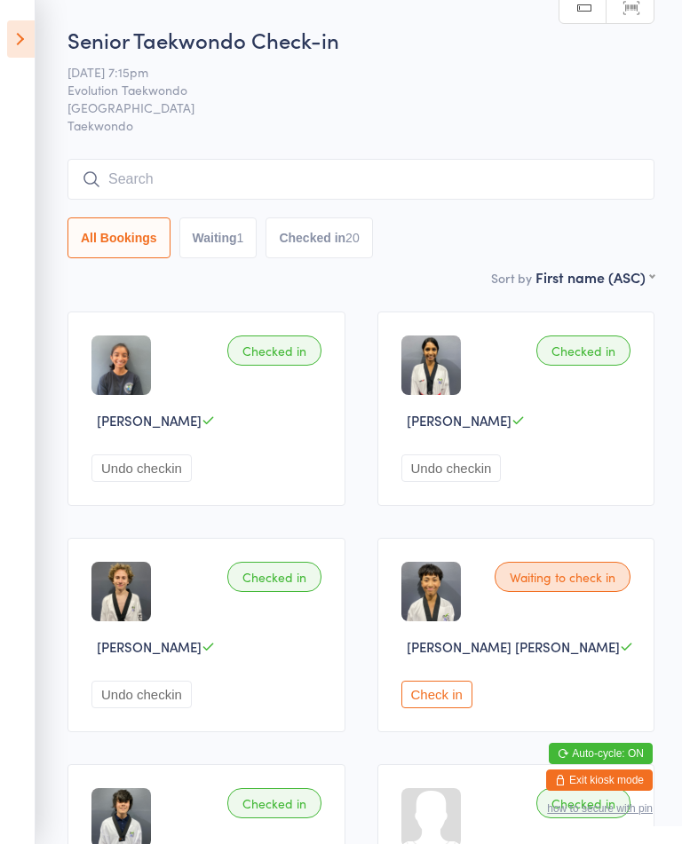
click at [581, 341] on div "Checked in [PERSON_NAME] Undo checkin" at bounding box center [516, 409] width 278 height 194
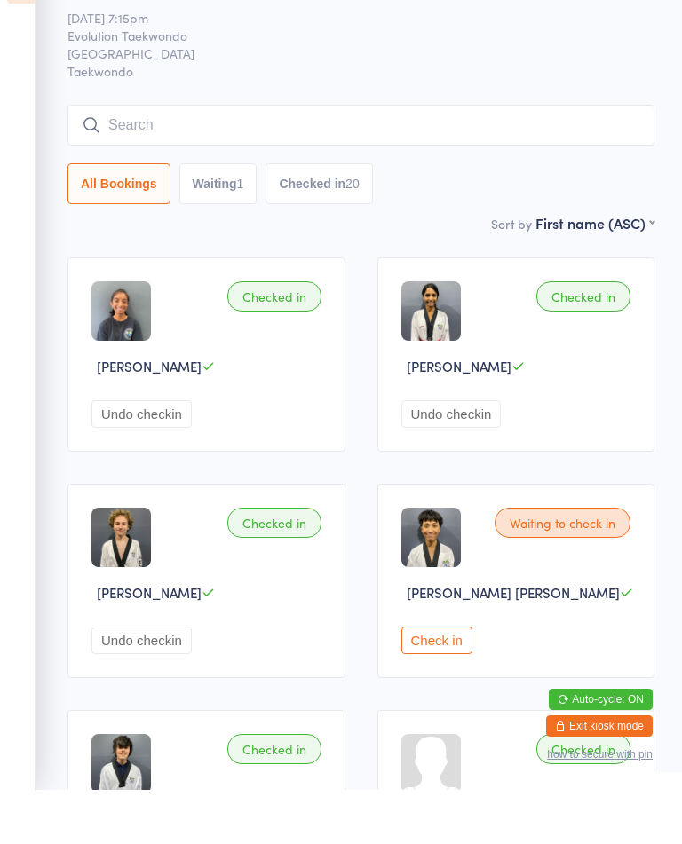
scroll to position [51, 0]
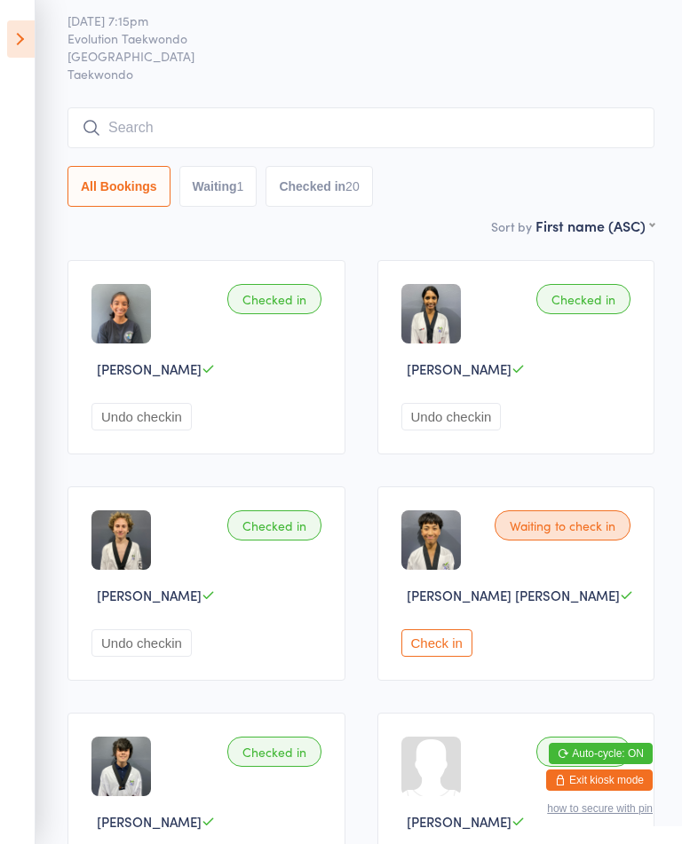
click at [433, 643] on div "Waiting to check in [PERSON_NAME] [PERSON_NAME] Check in" at bounding box center [516, 583] width 278 height 194
click at [445, 657] on button "Check in" at bounding box center [436, 643] width 71 height 28
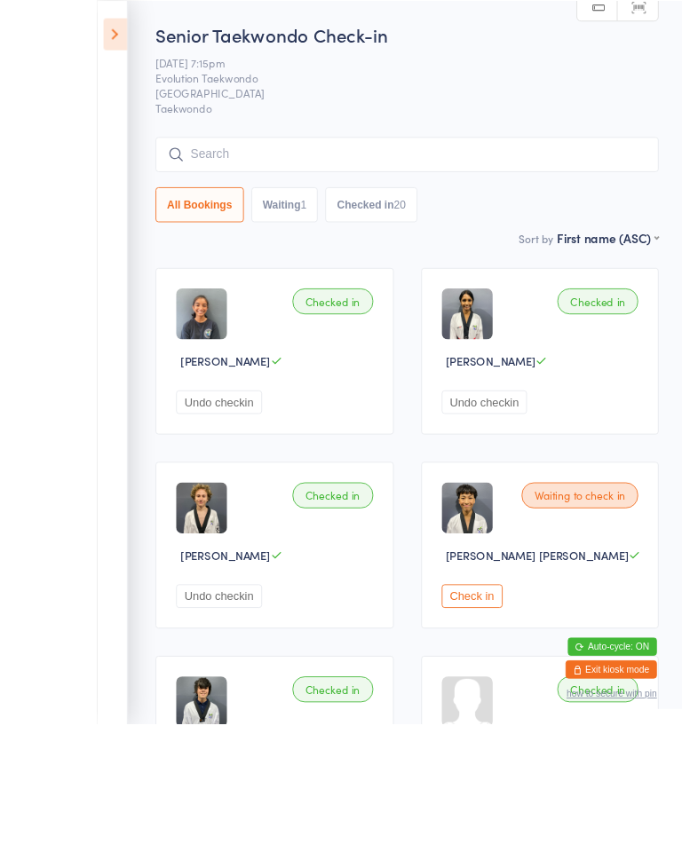
scroll to position [215, 0]
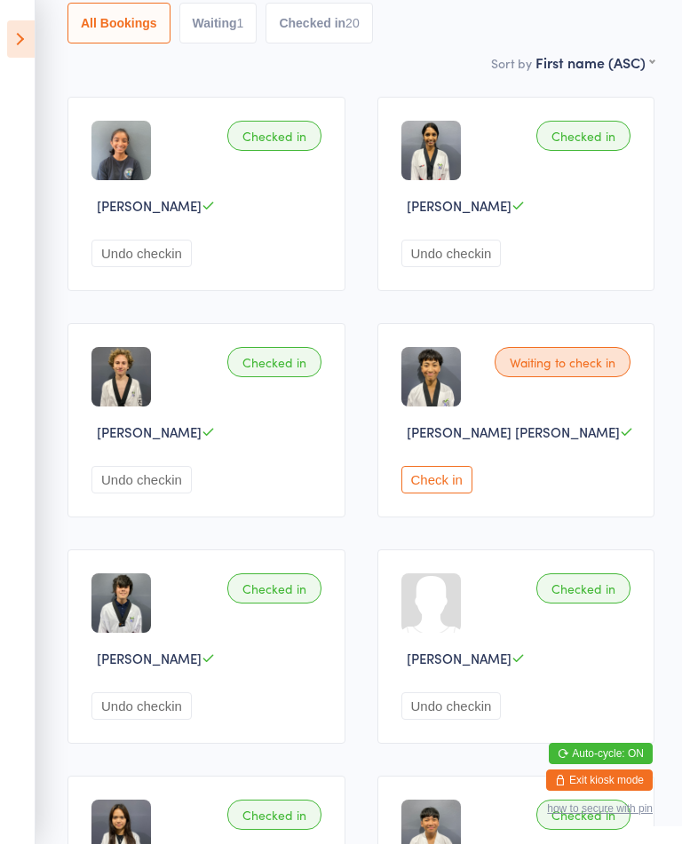
click at [439, 494] on button "Check in" at bounding box center [436, 480] width 71 height 28
